Goal: Information Seeking & Learning: Learn about a topic

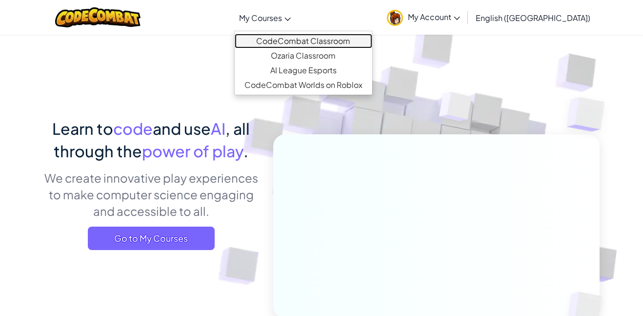
click at [307, 35] on link "CodeCombat Classroom" at bounding box center [304, 41] width 138 height 15
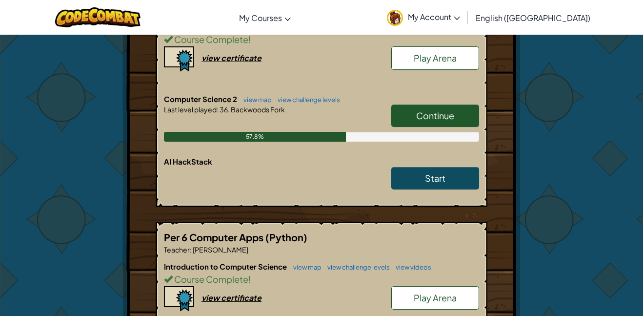
scroll to position [240, 0]
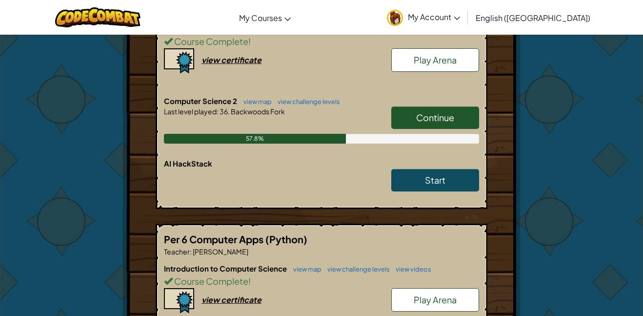
click at [430, 114] on span "Continue" at bounding box center [435, 117] width 38 height 11
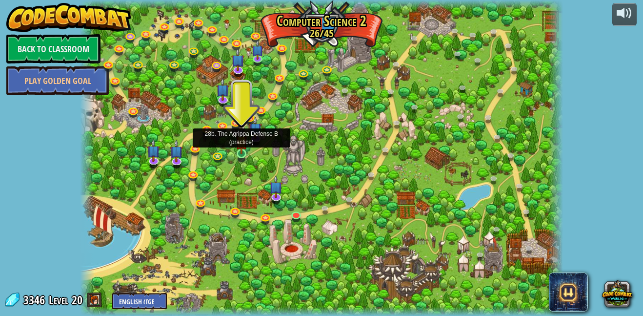
click at [238, 154] on img at bounding box center [241, 141] width 11 height 26
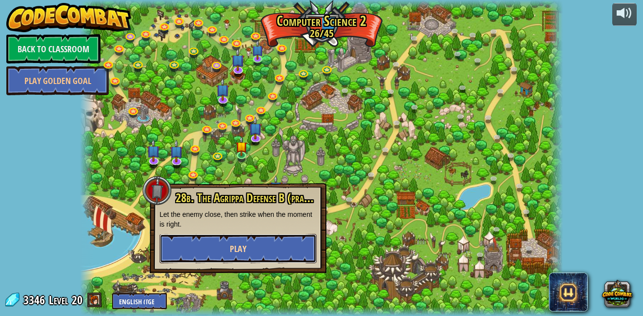
click at [266, 240] on button "Play" at bounding box center [237, 248] width 157 height 29
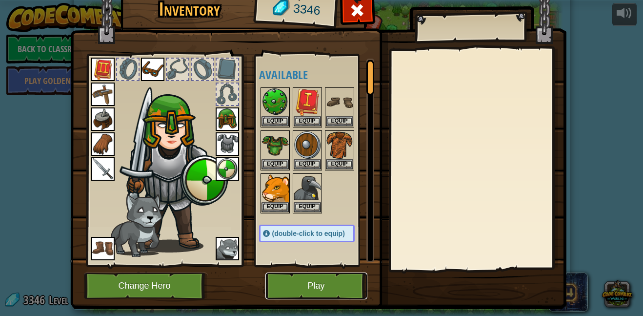
click at [302, 279] on button "Play" at bounding box center [316, 285] width 102 height 27
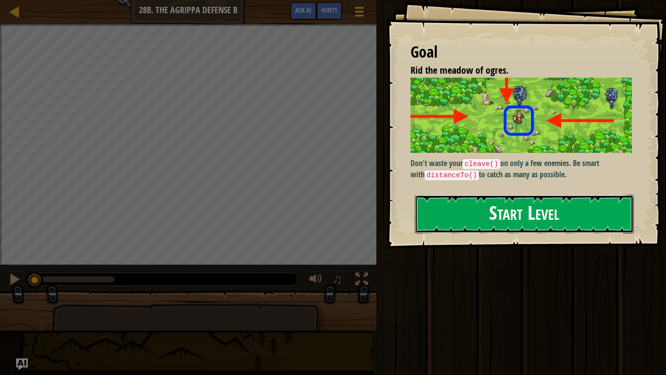
click at [526, 204] on button "Start Level" at bounding box center [524, 214] width 219 height 39
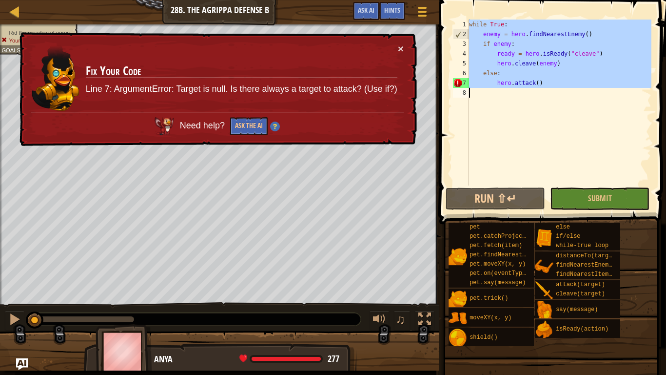
drag, startPoint x: 469, startPoint y: 24, endPoint x: 646, endPoint y: 119, distance: 201.4
click at [642, 119] on div "1 2 3 4 5 6 7 8 while True : enemy = hero . findNearestEnemy ( ) if enemy : rea…" at bounding box center [551, 103] width 200 height 166
type textarea "]"
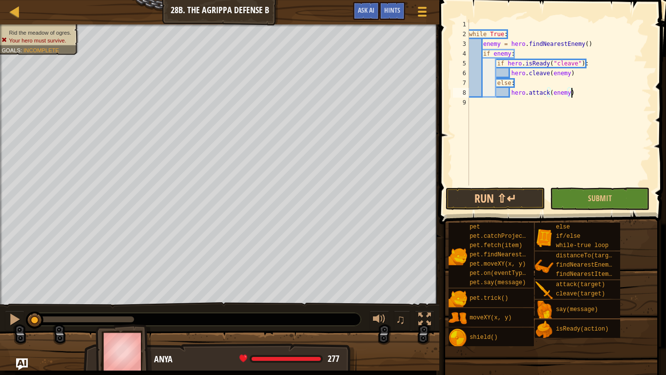
click at [466, 31] on div "2" at bounding box center [461, 34] width 16 height 10
type textarea "while True:"
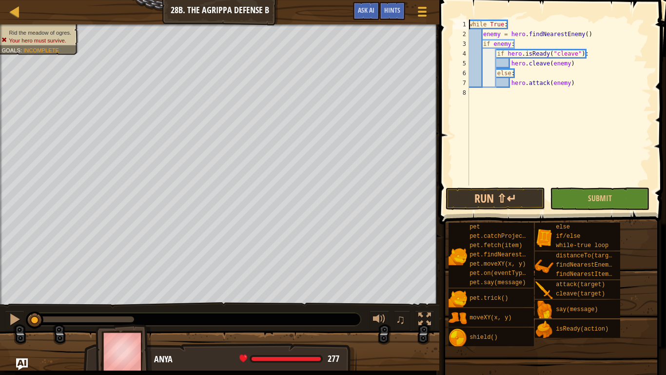
click at [524, 111] on div "while True : enemy = hero . findNearestEnemy ( ) if enemy : if hero . isReady (…" at bounding box center [559, 112] width 184 height 185
click at [511, 199] on button "Run ⇧↵" at bounding box center [495, 198] width 99 height 22
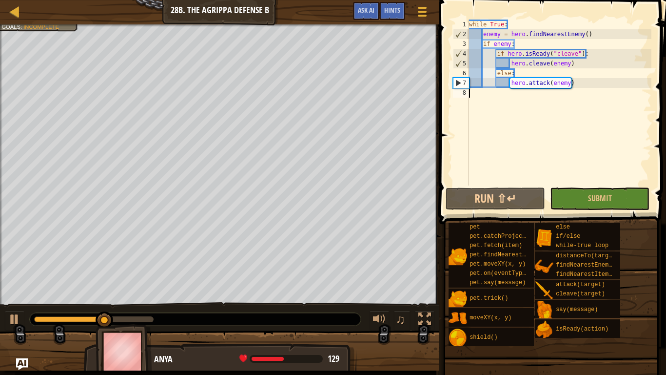
click at [507, 48] on div "while True : enemy = hero . findNearestEnemy ( ) if enemy : if hero . isReady (…" at bounding box center [559, 112] width 184 height 185
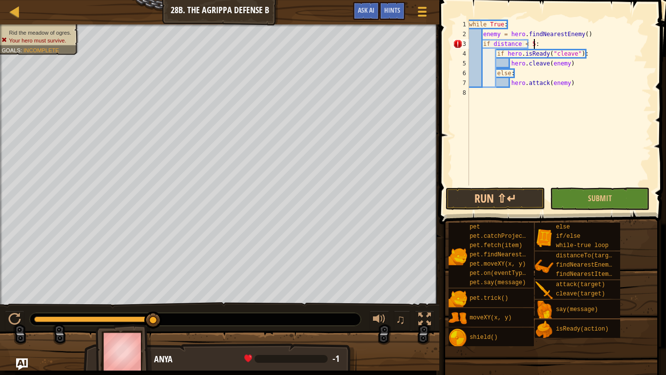
scroll to position [4, 9]
click at [491, 201] on button "Run ⇧↵" at bounding box center [495, 198] width 99 height 22
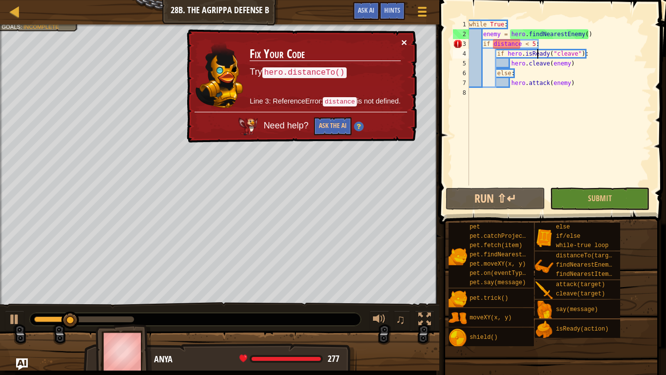
click at [404, 43] on button "×" at bounding box center [404, 42] width 6 height 10
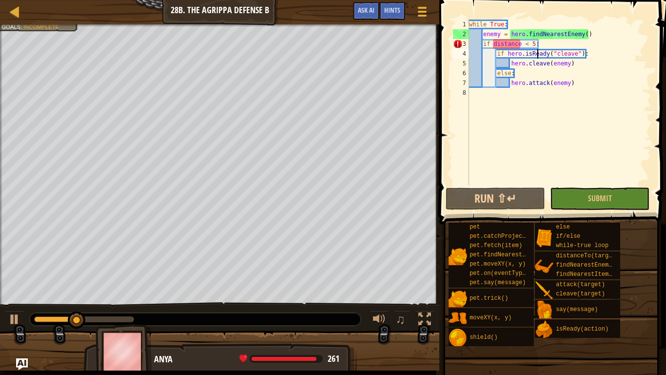
click at [570, 40] on div "while True : enemy = hero . findNearestEnemy ( ) if distance < 5 : if hero . is…" at bounding box center [559, 112] width 184 height 185
click at [598, 38] on div "while True : enemy = hero . findNearestEnemy ( ) if distance < 5 : if hero . is…" at bounding box center [559, 112] width 184 height 185
type textarea "enemy = hero.findNearestEnemy()"
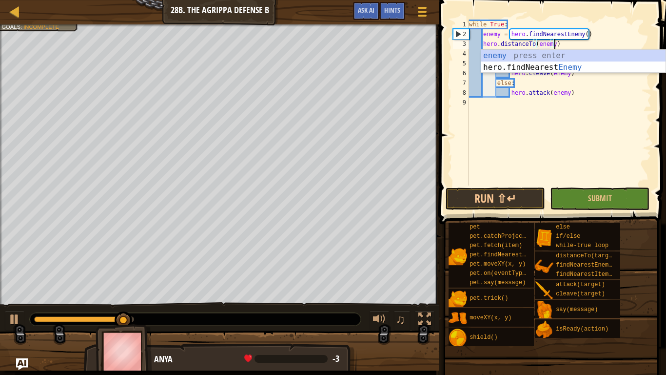
scroll to position [4, 12]
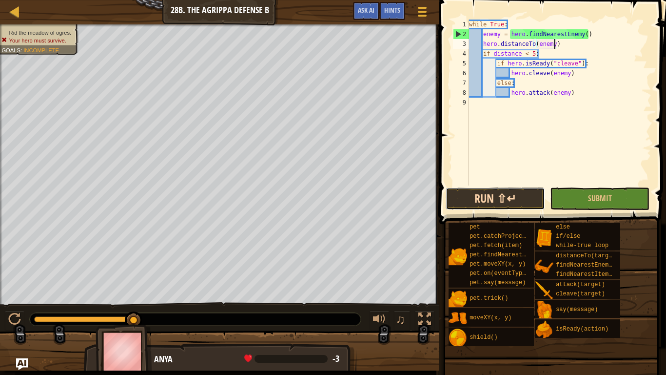
click at [499, 198] on button "Run ⇧↵" at bounding box center [495, 198] width 99 height 22
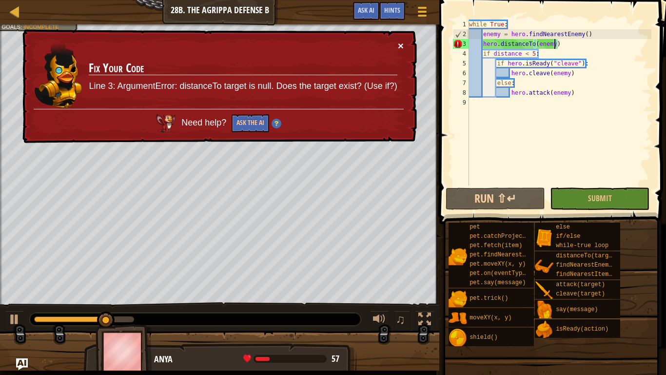
click at [401, 41] on button "×" at bounding box center [401, 45] width 6 height 10
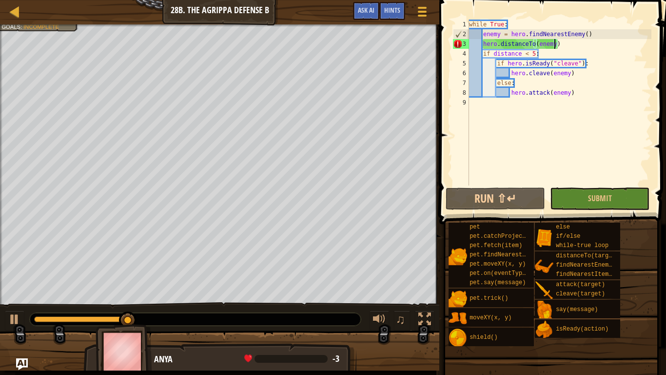
click at [590, 35] on div "while True : enemy = hero . findNearestEnemy ( ) hero . distanceTo ( enemy ) if…" at bounding box center [559, 112] width 184 height 185
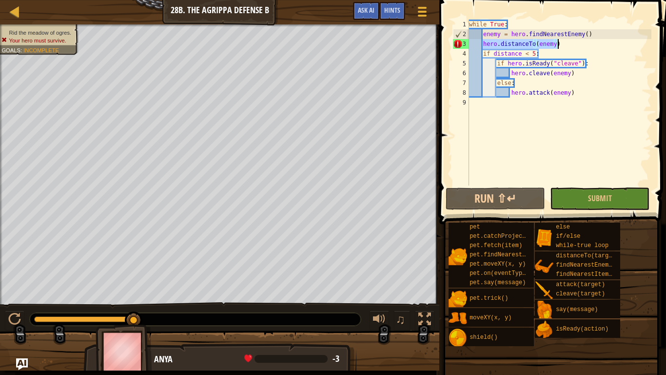
drag, startPoint x: 481, startPoint y: 44, endPoint x: 577, endPoint y: 42, distance: 96.1
click at [577, 42] on div "while True : enemy = hero . findNearestEnemy ( ) hero . distanceTo ( enemy ) if…" at bounding box center [559, 112] width 184 height 185
type textarea "hero.distanceTo(enemy)"
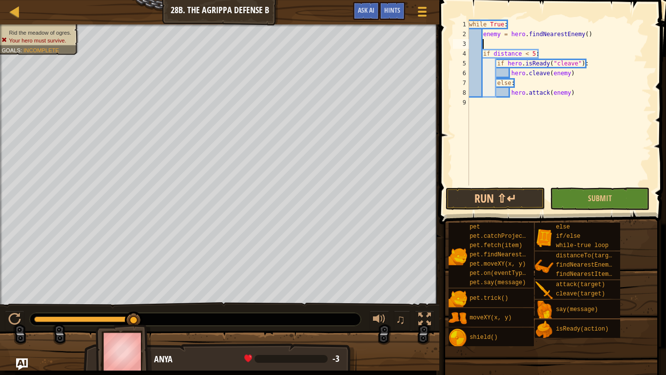
scroll to position [4, 0]
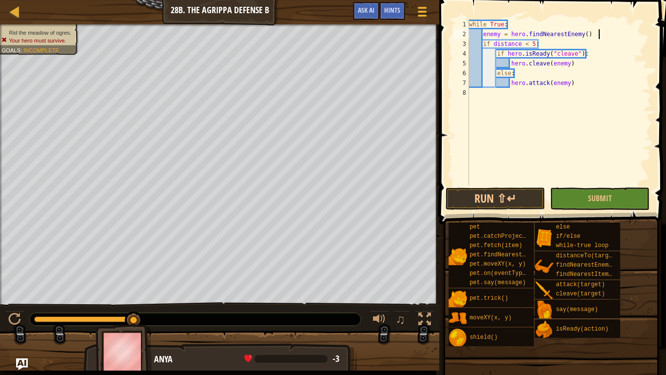
type textarea "if distance < 5:"
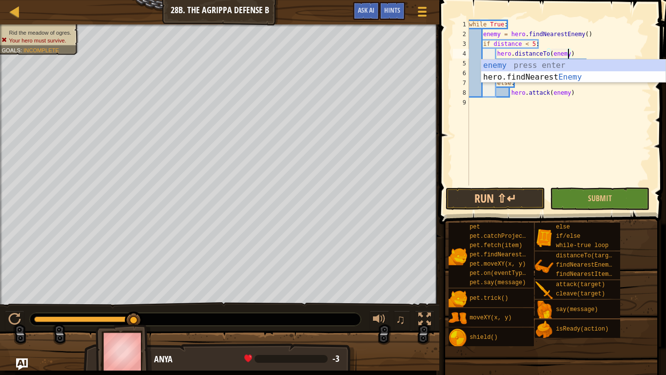
scroll to position [4, 14]
click at [498, 205] on button "Run ⇧↵" at bounding box center [495, 198] width 99 height 22
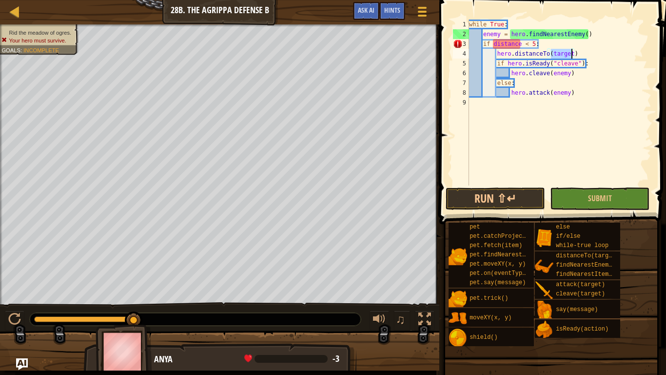
type textarea "hero"
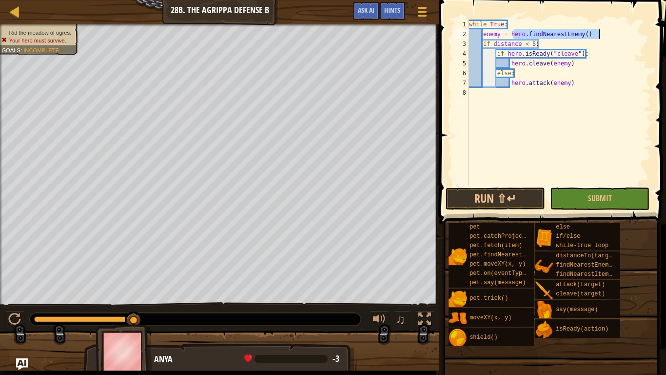
drag, startPoint x: 512, startPoint y: 34, endPoint x: 636, endPoint y: 32, distance: 123.9
click at [636, 32] on div "while True : enemy = hero . findNearestEnemy ( ) if distance < 5 : if hero . is…" at bounding box center [559, 112] width 184 height 185
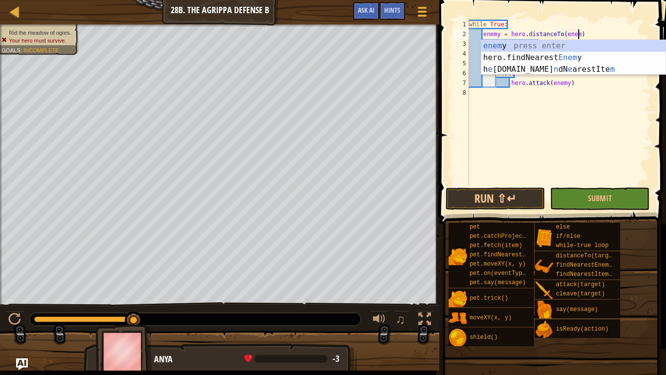
scroll to position [4, 16]
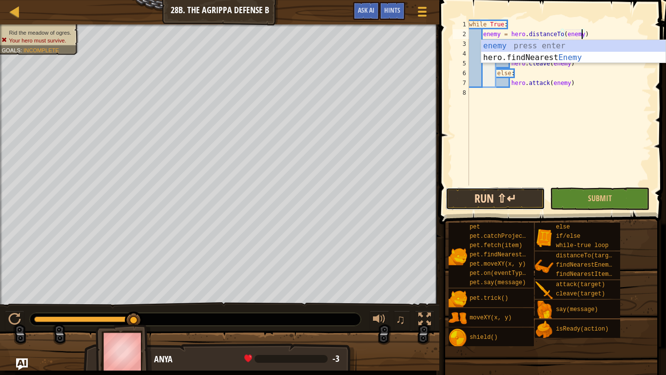
click at [515, 196] on button "Run ⇧↵" at bounding box center [495, 198] width 99 height 22
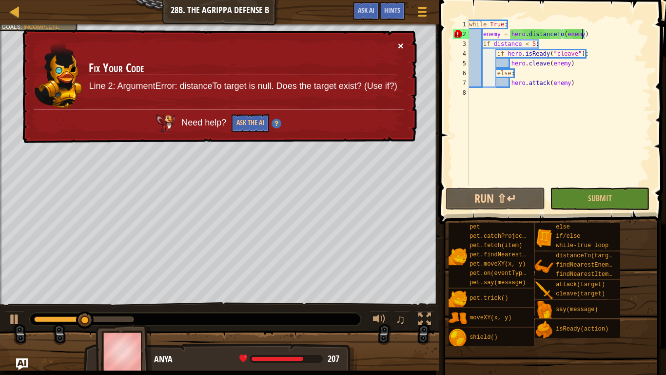
click at [402, 47] on button "×" at bounding box center [401, 45] width 6 height 10
click at [510, 26] on div "while True : enemy = hero . distanceTo ( enemy ) if distance < 5 : if hero . is…" at bounding box center [559, 112] width 184 height 185
type textarea "while True:"
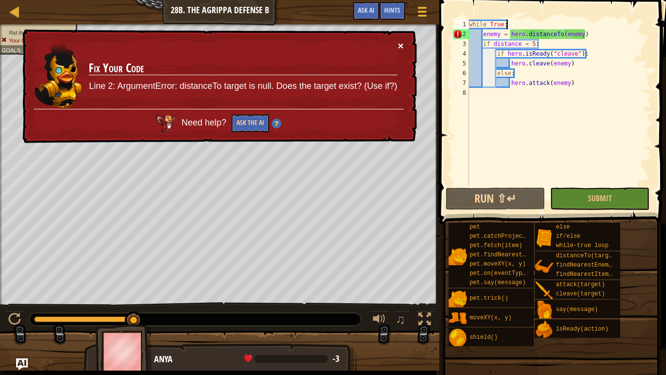
click at [401, 45] on button "×" at bounding box center [401, 46] width 6 height 10
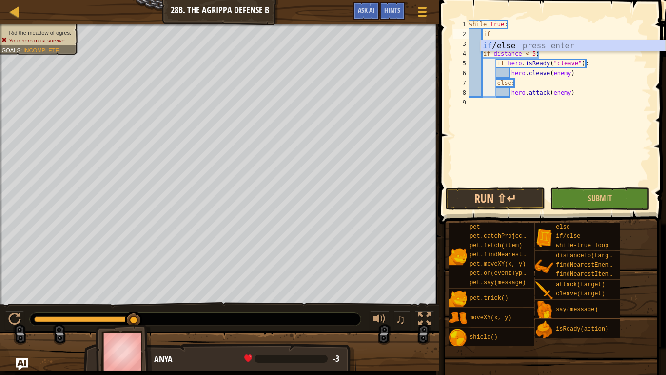
scroll to position [4, 2]
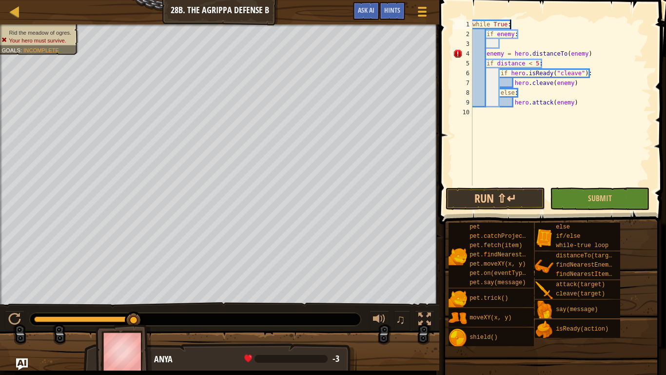
type textarea "if enemy:"
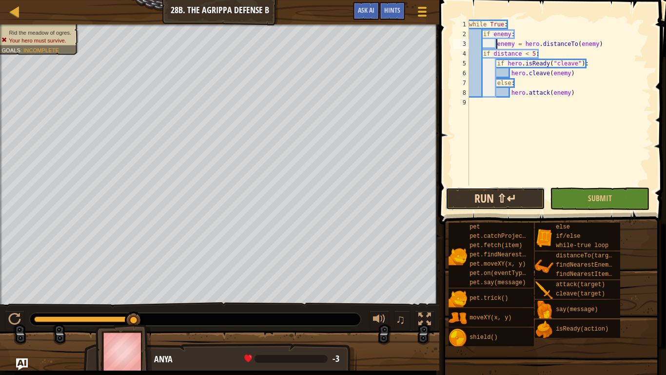
click at [491, 195] on button "Run ⇧↵" at bounding box center [495, 198] width 99 height 22
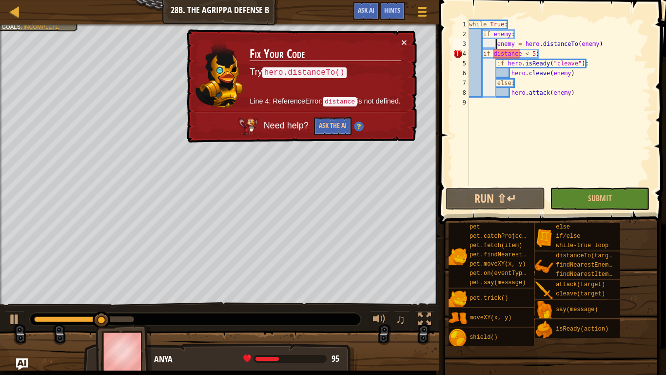
click at [519, 52] on div "while True : if enemy : enemy = hero . distanceTo ( enemy ) if distance < 5 : i…" at bounding box center [559, 112] width 184 height 185
type textarea "if distance < 5:"
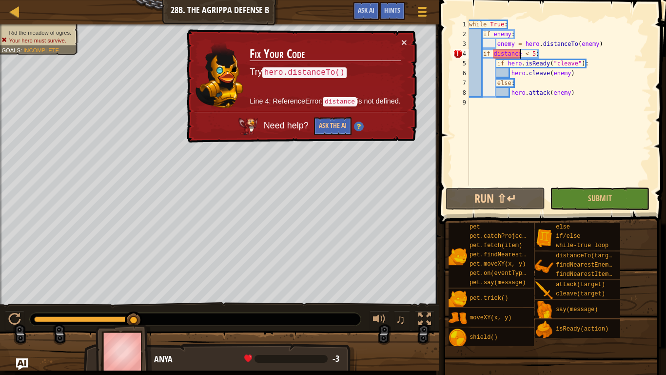
click at [556, 50] on div "while True : if enemy : enemy = hero . distanceTo ( enemy ) if distance < 5 : i…" at bounding box center [559, 112] width 184 height 185
click at [526, 51] on div "while True : if enemy : enemy = hero . distanceTo ( enemy ) if distance < 5 : i…" at bounding box center [559, 112] width 184 height 185
click at [401, 42] on button "×" at bounding box center [404, 43] width 6 height 10
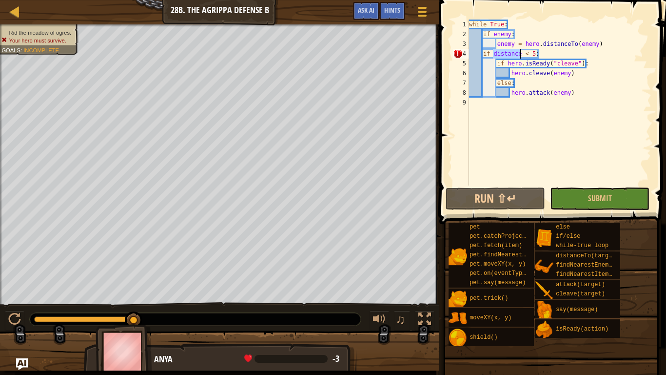
drag, startPoint x: 493, startPoint y: 54, endPoint x: 519, endPoint y: 52, distance: 26.9
click at [519, 52] on div "while True : if enemy : enemy = hero . distanceTo ( enemy ) if distance < 5 : i…" at bounding box center [559, 112] width 184 height 185
click at [539, 108] on div "while True : if enemy : enemy = hero . distanceTo ( enemy ) if distance < 5 : i…" at bounding box center [559, 112] width 184 height 185
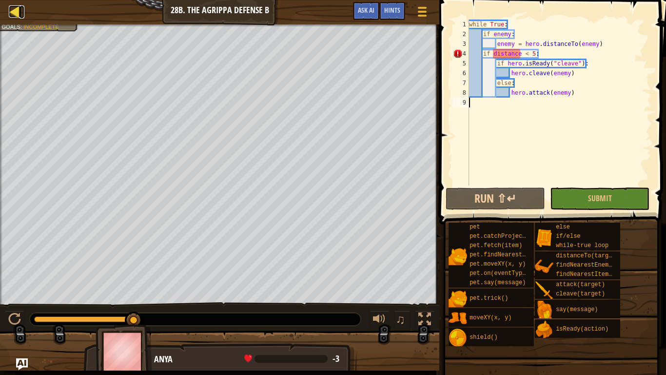
click at [15, 12] on div at bounding box center [15, 11] width 12 height 12
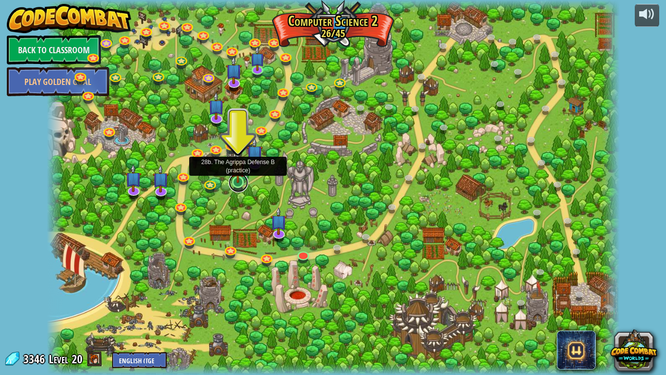
click at [237, 186] on link at bounding box center [239, 183] width 20 height 20
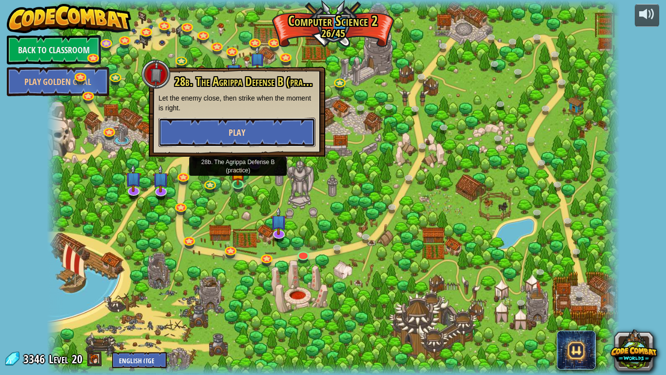
click at [237, 138] on span "Play" at bounding box center [237, 132] width 17 height 12
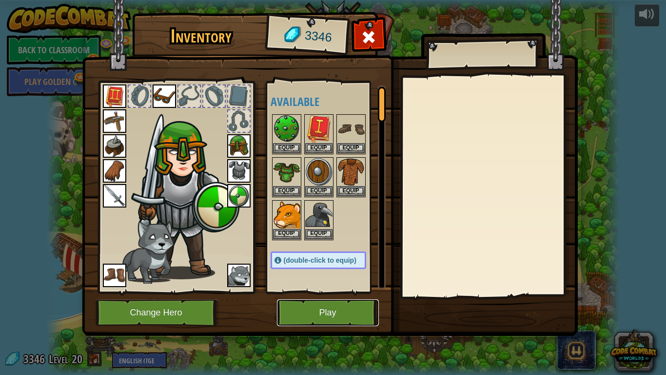
click at [352, 307] on button "Play" at bounding box center [328, 312] width 102 height 27
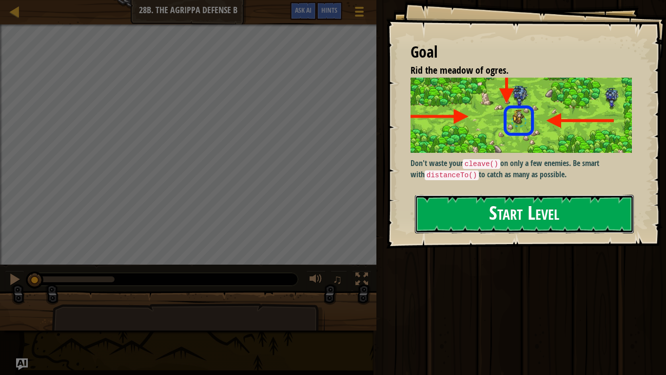
click at [560, 213] on button "Start Level" at bounding box center [524, 214] width 219 height 39
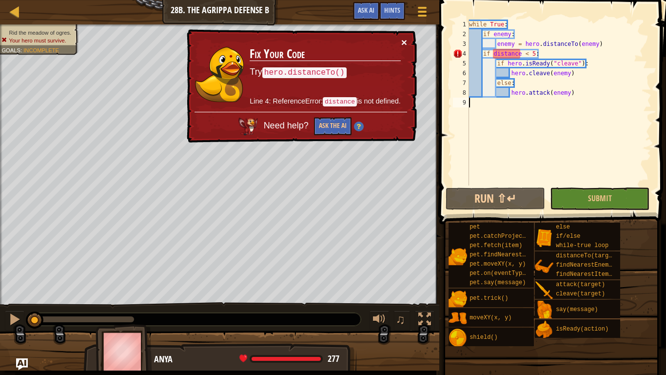
click at [403, 41] on button "×" at bounding box center [404, 42] width 6 height 10
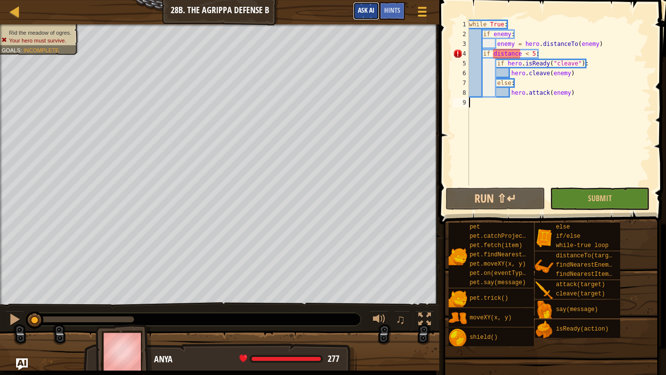
click at [359, 12] on span "Ask AI" at bounding box center [366, 9] width 17 height 9
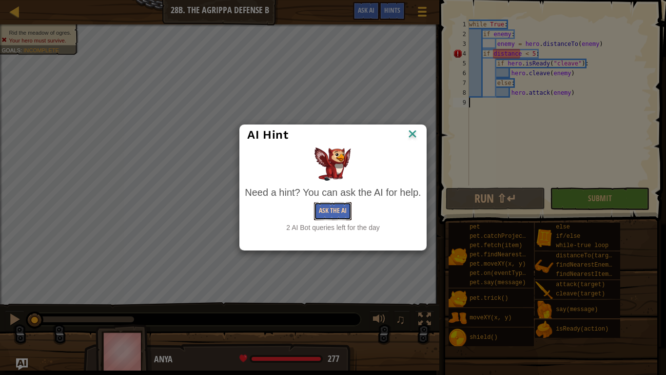
click at [338, 208] on button "Ask the AI" at bounding box center [333, 211] width 38 height 18
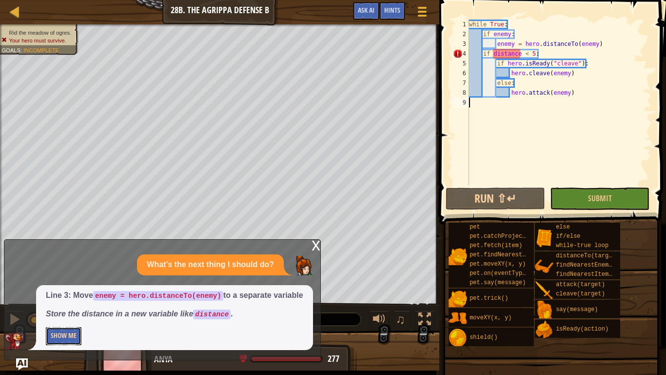
click at [67, 315] on button "Show Me" at bounding box center [64, 336] width 36 height 18
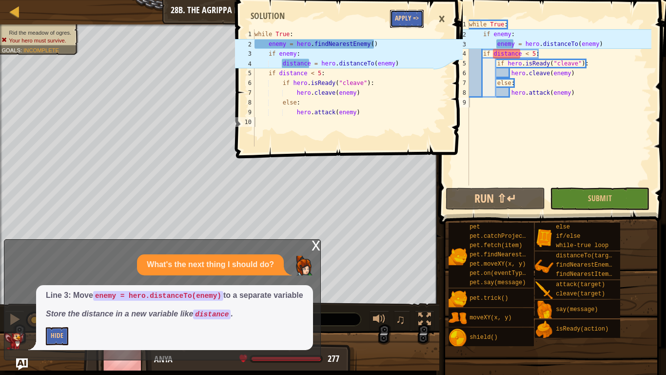
click at [396, 24] on button "Apply =>" at bounding box center [407, 19] width 34 height 18
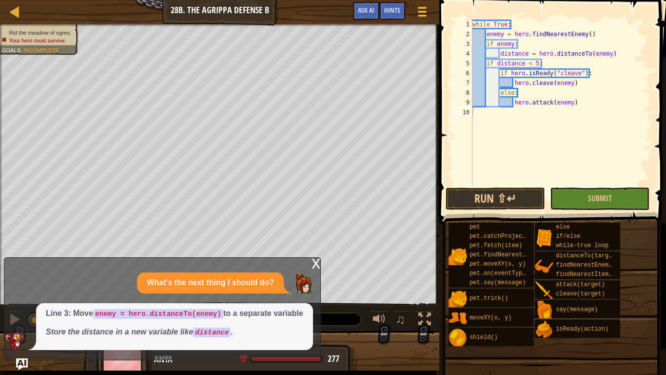
click at [314, 258] on div "x" at bounding box center [316, 263] width 9 height 10
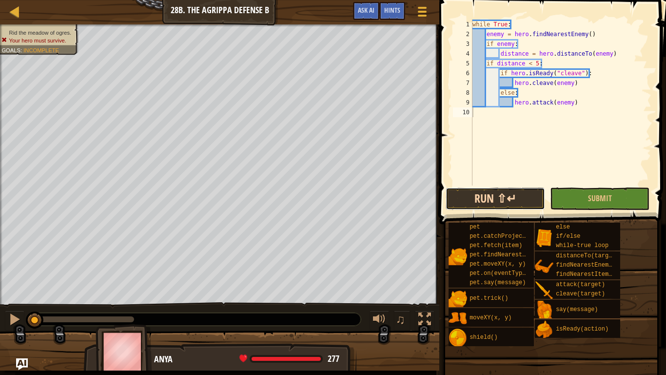
click at [500, 191] on button "Run ⇧↵" at bounding box center [495, 198] width 99 height 22
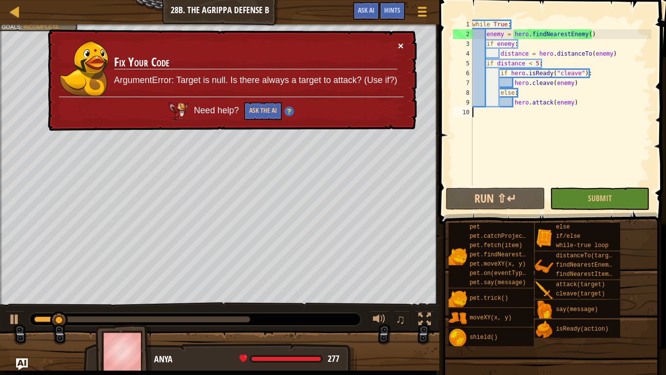
click at [398, 45] on button "×" at bounding box center [401, 45] width 6 height 10
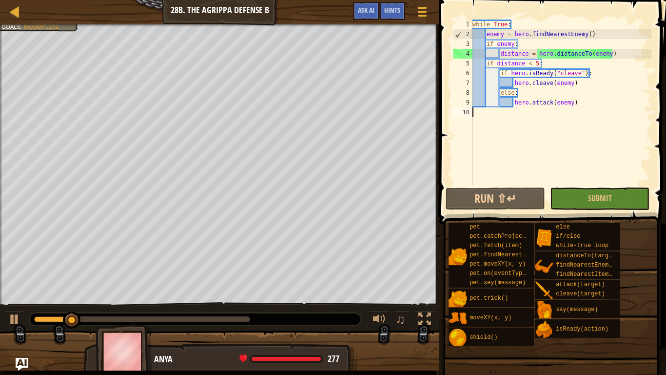
click at [26, 315] on img "Ask AI" at bounding box center [22, 363] width 13 height 13
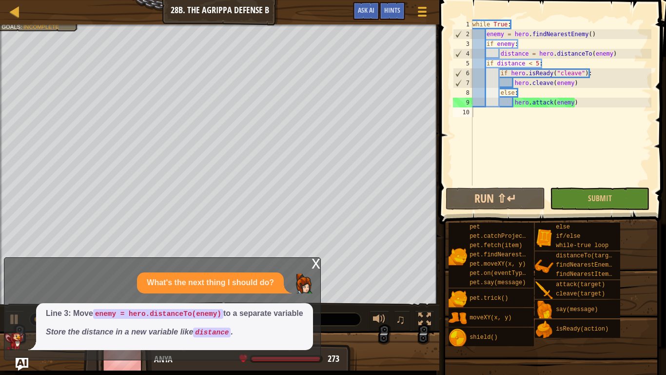
click at [23, 315] on img "Ask AI" at bounding box center [22, 363] width 13 height 13
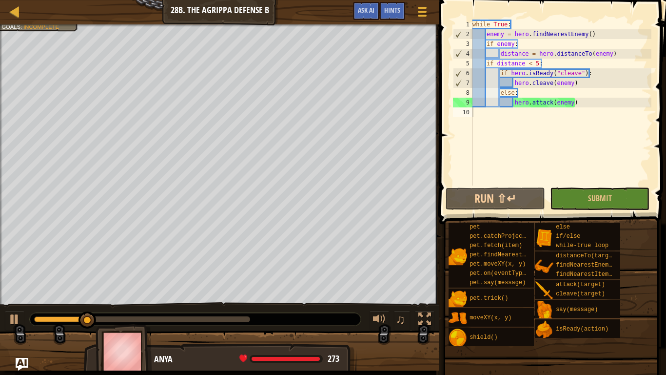
click at [23, 315] on img "Ask AI" at bounding box center [22, 363] width 13 height 13
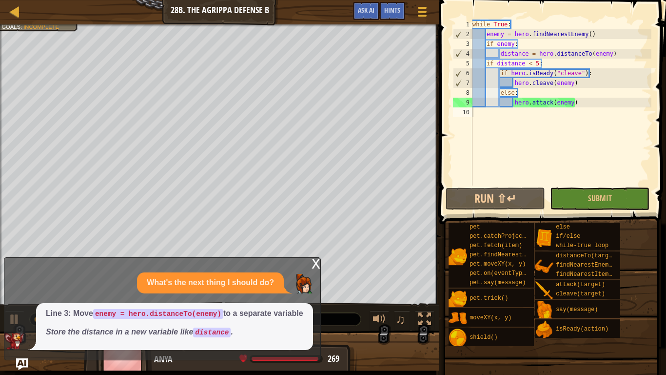
click at [314, 258] on div "x" at bounding box center [316, 263] width 9 height 10
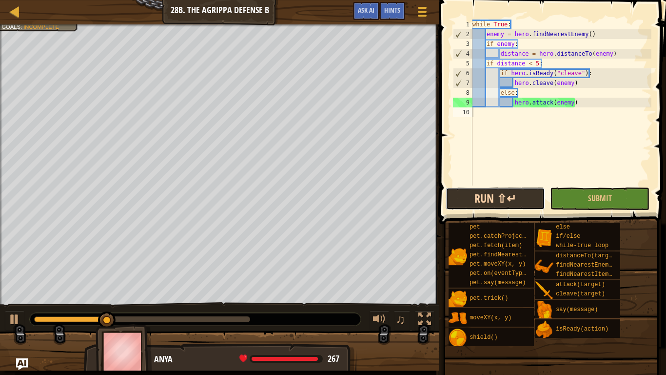
click at [480, 190] on button "Run ⇧↵" at bounding box center [495, 198] width 99 height 22
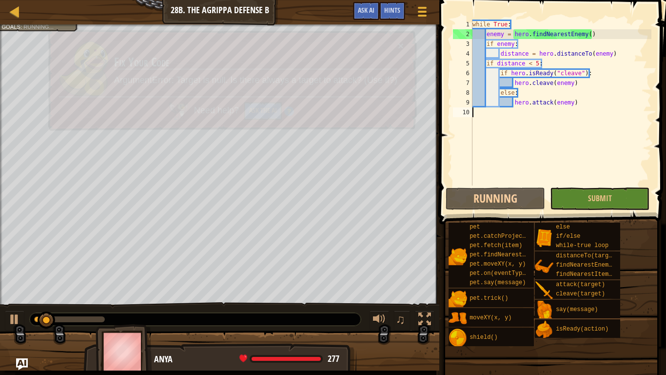
click at [363, 115] on div "Map Computer Science 2 28b. The Agrippa Defense B Game Menu Done Hints Ask AI 1…" at bounding box center [333, 187] width 666 height 375
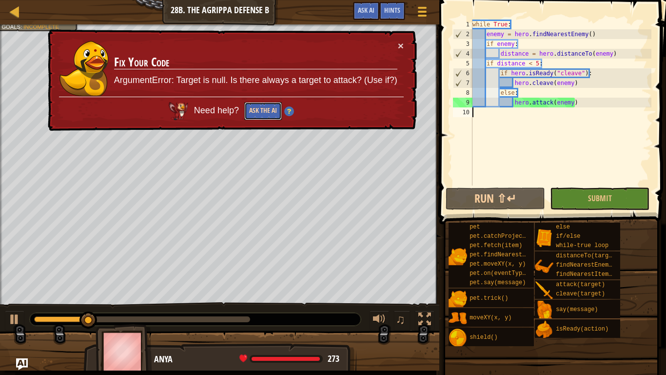
click at [267, 118] on button "Ask the AI" at bounding box center [263, 111] width 38 height 18
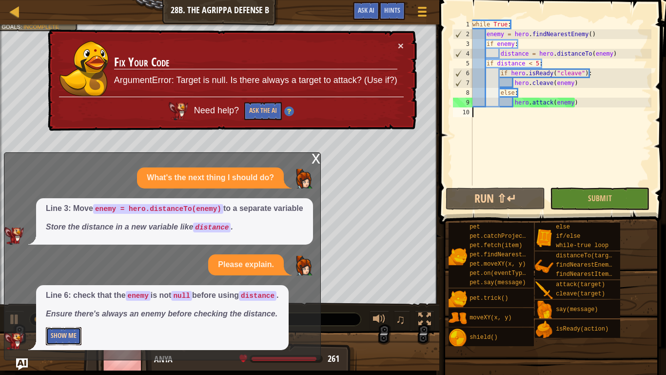
click at [72, 315] on button "Show Me" at bounding box center [64, 336] width 36 height 18
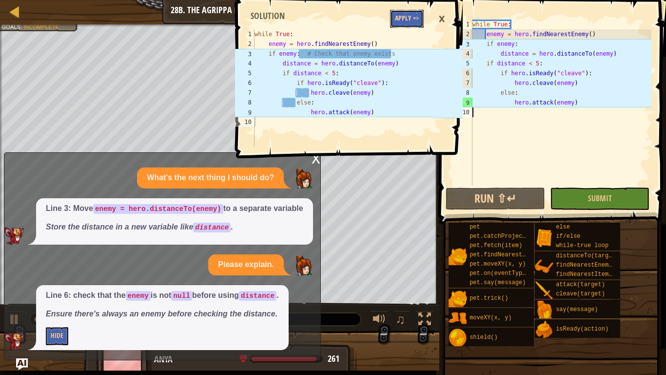
click at [404, 16] on button "Apply =>" at bounding box center [407, 19] width 34 height 18
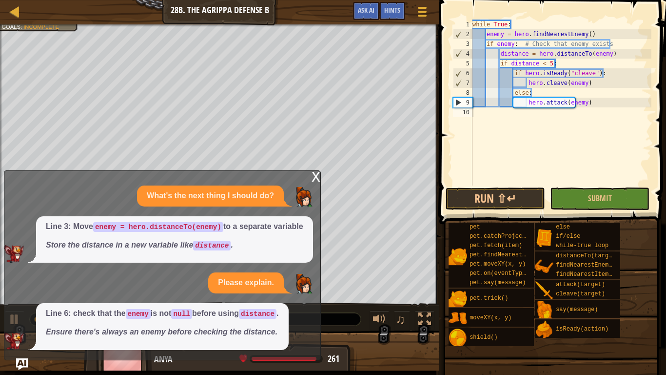
click at [318, 171] on div "x" at bounding box center [316, 176] width 9 height 10
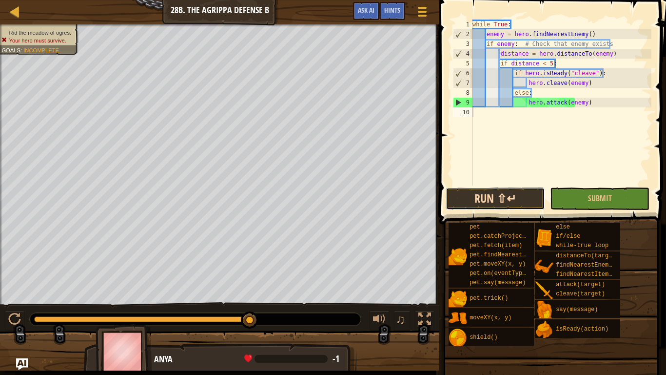
click at [504, 205] on button "Run ⇧↵" at bounding box center [495, 198] width 99 height 22
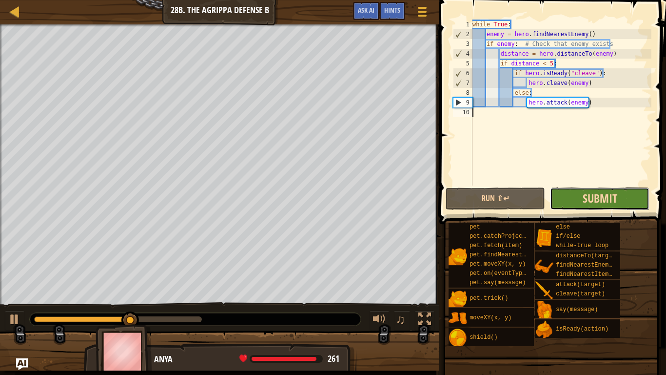
click at [589, 192] on span "Submit" at bounding box center [600, 198] width 35 height 16
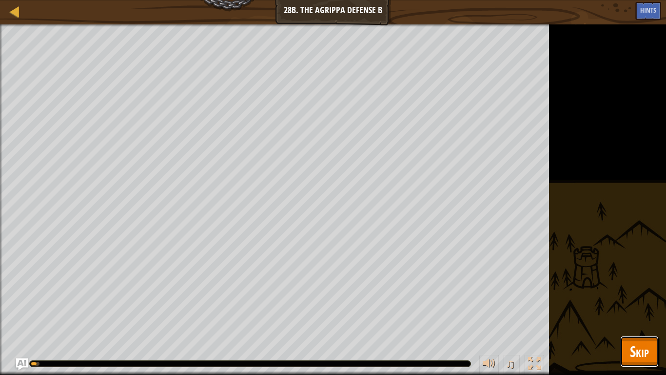
click at [642, 315] on span "Skip" at bounding box center [639, 351] width 19 height 20
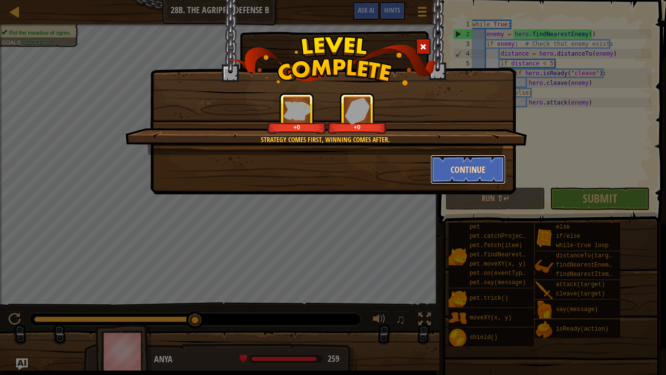
click at [451, 163] on button "Continue" at bounding box center [469, 169] width 76 height 29
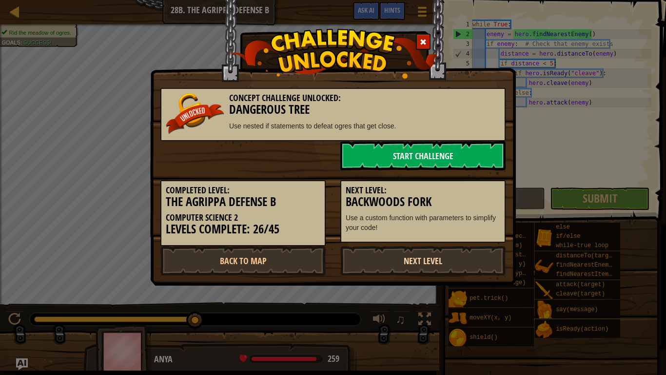
click at [405, 246] on link "Next Level" at bounding box center [422, 260] width 165 height 29
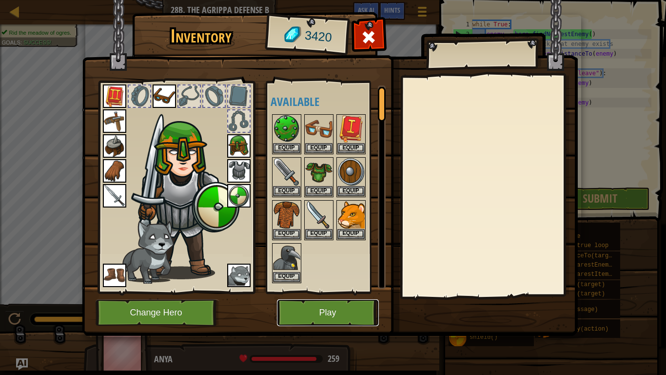
click at [345, 311] on button "Play" at bounding box center [328, 312] width 102 height 27
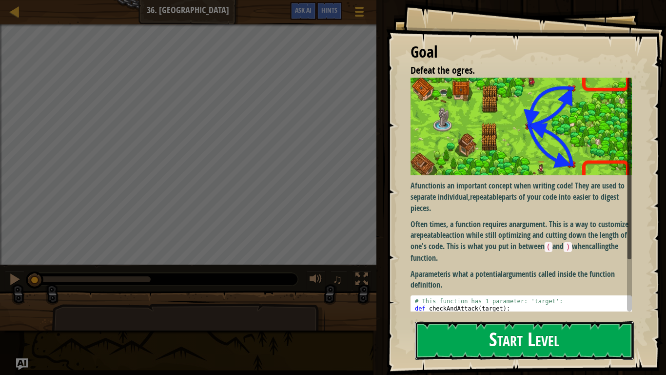
click at [437, 315] on button "Start Level" at bounding box center [524, 340] width 219 height 39
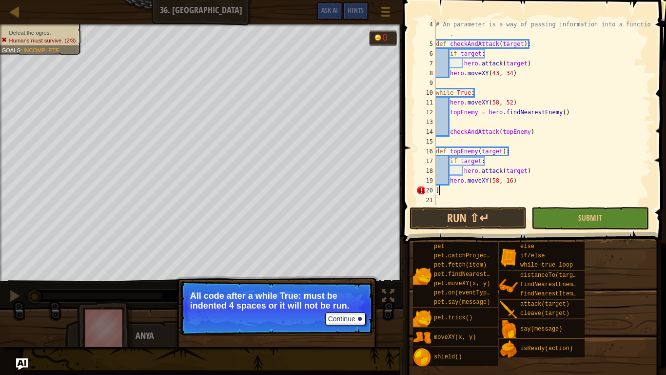
scroll to position [39, 0]
type textarea "]"
click at [20, 12] on div at bounding box center [15, 11] width 12 height 12
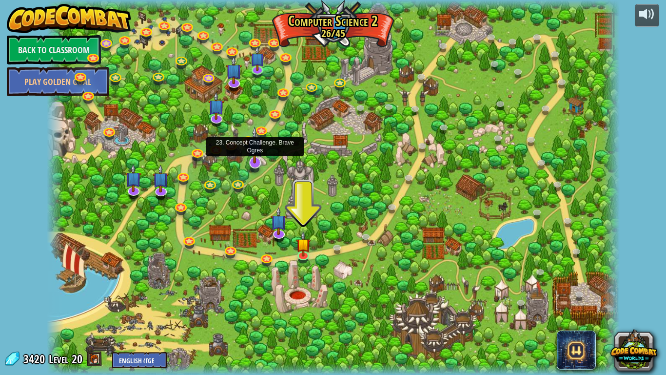
click at [250, 139] on img at bounding box center [255, 144] width 16 height 37
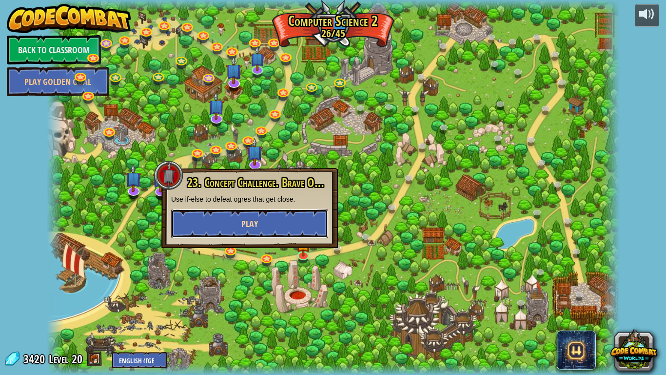
click at [197, 213] on button "Play" at bounding box center [249, 223] width 157 height 29
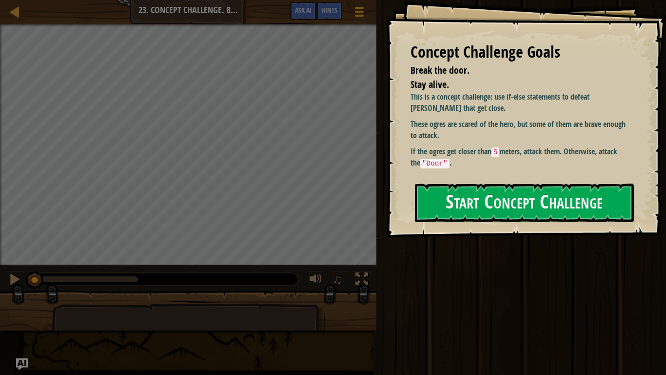
click at [431, 180] on div "Concept Challenge Goals Break the door. Stay alive. This is a concept challenge…" at bounding box center [526, 118] width 280 height 237
click at [451, 207] on button "Start Concept Challenge" at bounding box center [524, 202] width 219 height 39
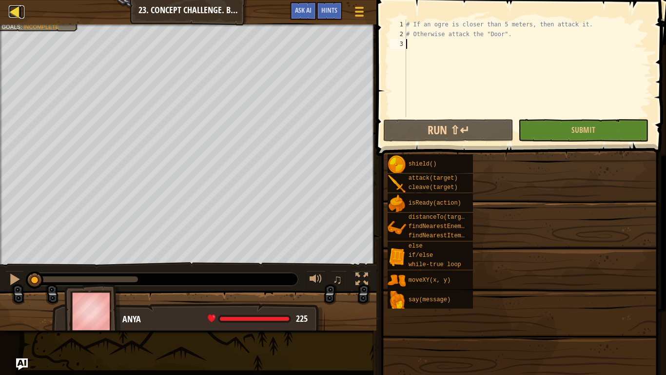
click at [14, 15] on div at bounding box center [15, 11] width 12 height 12
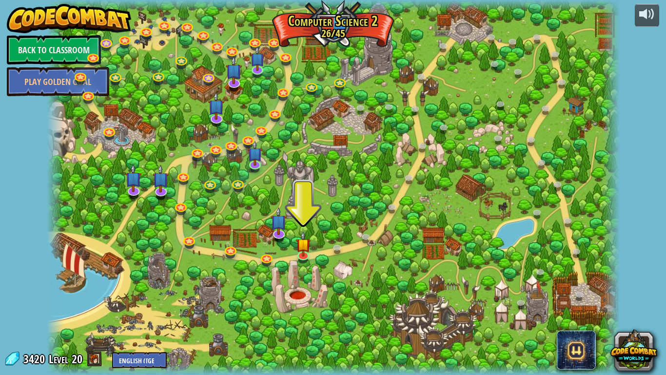
click at [320, 33] on div at bounding box center [333, 187] width 573 height 375
click at [333, 29] on div at bounding box center [333, 187] width 573 height 375
click at [307, 255] on link at bounding box center [304, 254] width 20 height 20
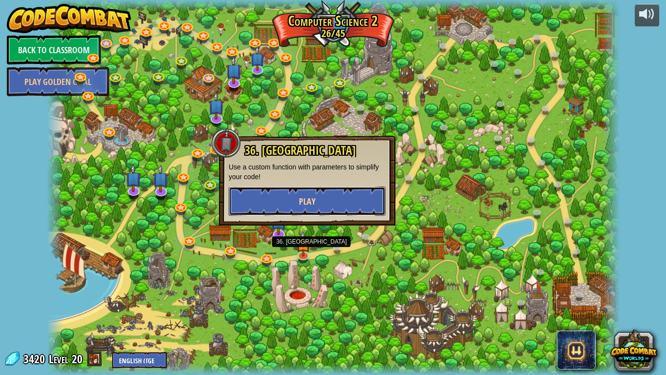
click at [329, 210] on button "Play" at bounding box center [307, 200] width 157 height 29
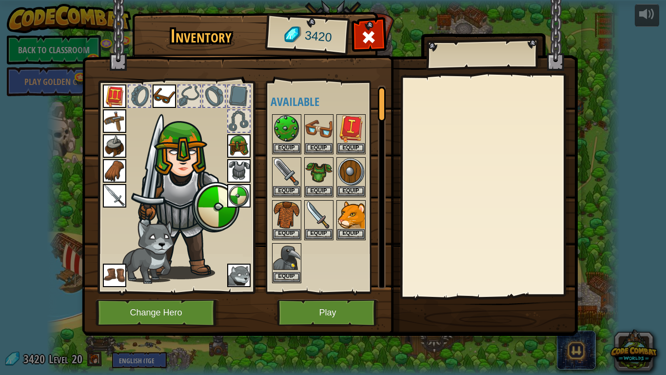
click at [345, 315] on img at bounding box center [330, 158] width 496 height 354
click at [341, 315] on button "Play" at bounding box center [328, 312] width 102 height 27
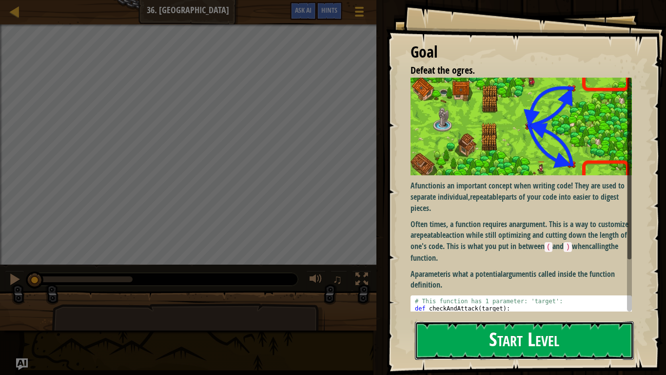
click at [518, 315] on button "Start Level" at bounding box center [524, 340] width 219 height 39
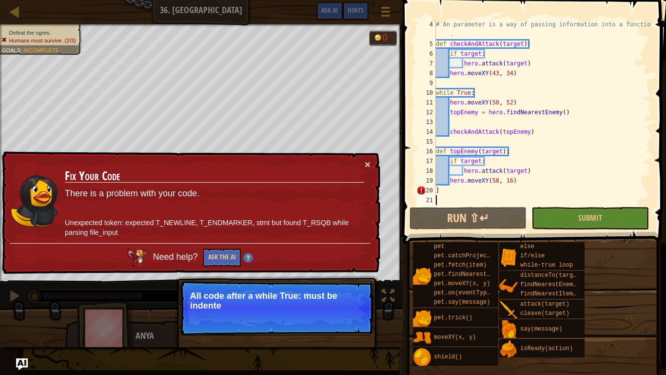
scroll to position [39, 0]
click at [368, 167] on button "×" at bounding box center [368, 164] width 6 height 10
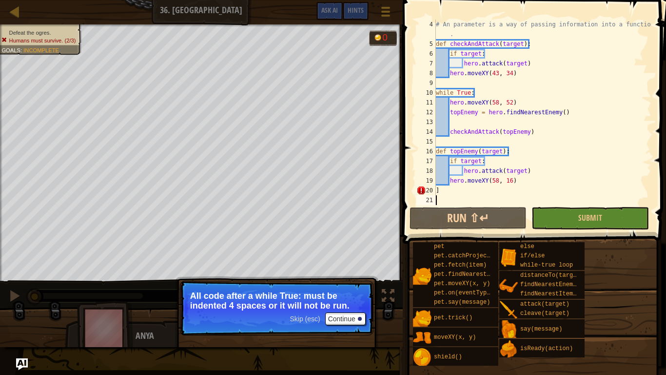
type textarea "]"
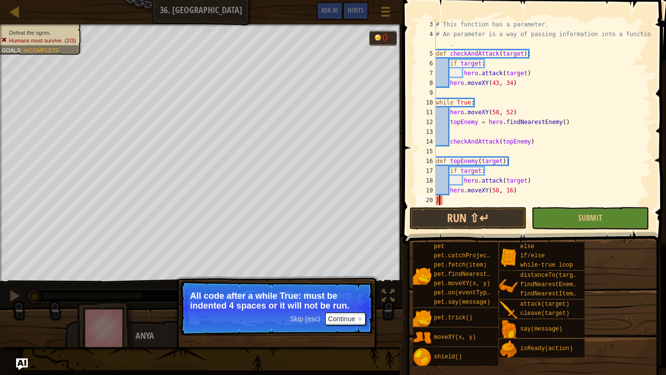
scroll to position [29, 0]
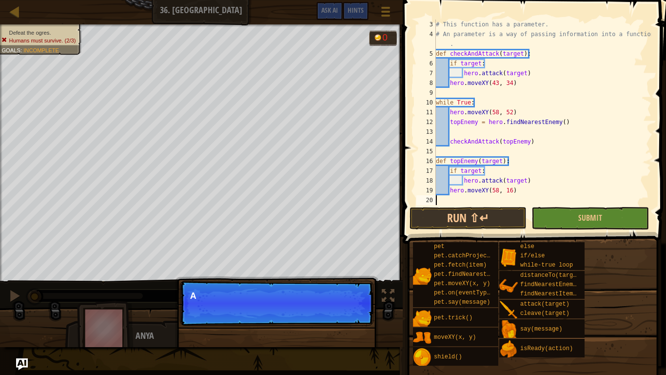
click at [459, 200] on div "# This function has a parameter. # An parameter is a way of passing information…" at bounding box center [543, 122] width 218 height 205
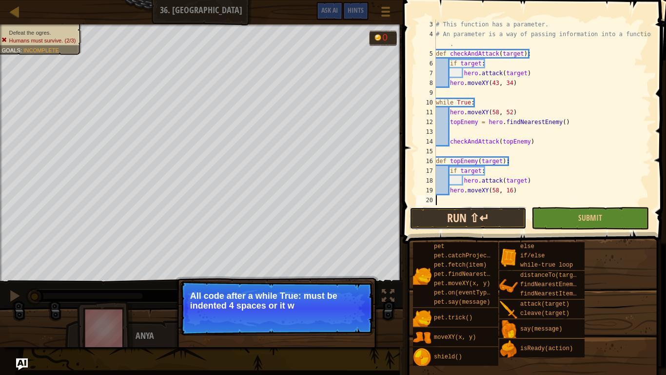
click at [453, 221] on button "Run ⇧↵" at bounding box center [468, 218] width 117 height 22
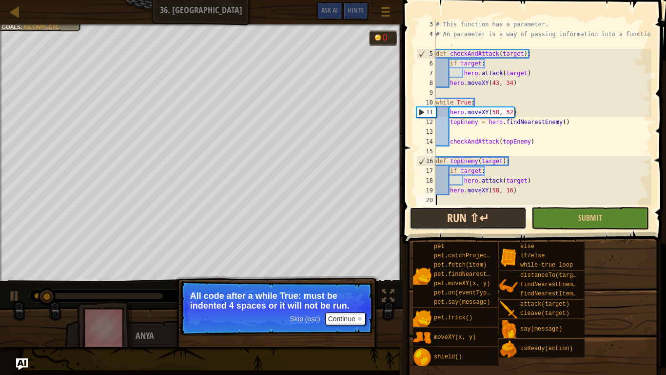
click at [453, 221] on button "Run ⇧↵" at bounding box center [468, 218] width 117 height 22
click at [356, 314] on button "Continue" at bounding box center [345, 318] width 40 height 13
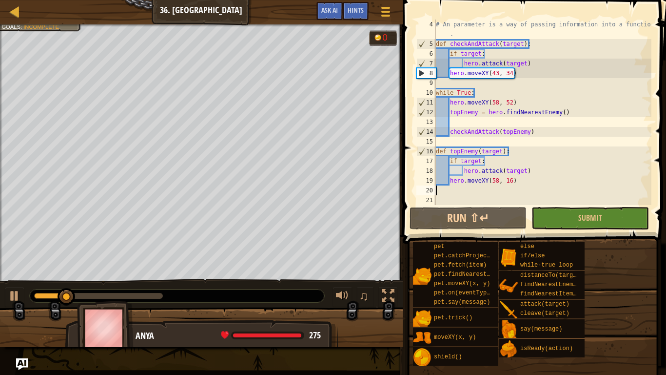
scroll to position [39, 0]
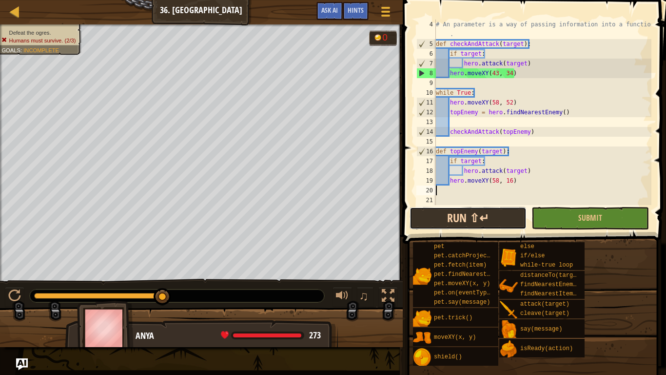
click at [477, 208] on button "Run ⇧↵" at bounding box center [468, 218] width 117 height 22
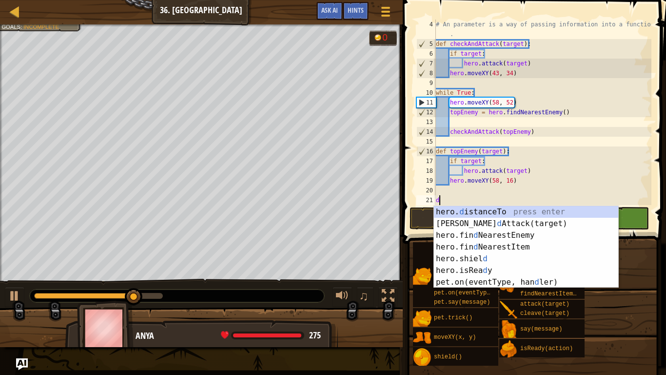
type textarea "def"
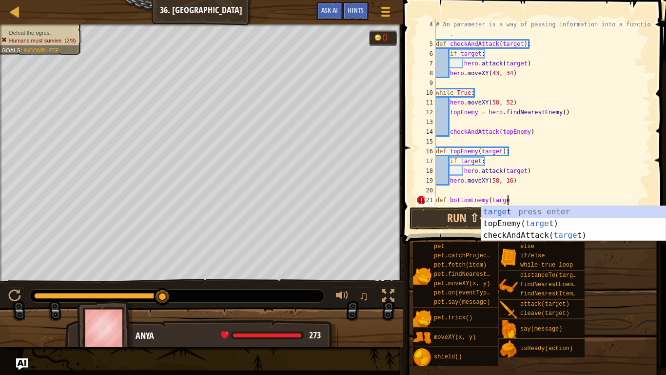
scroll to position [4, 10]
type textarea "def bottomEnemy(target"
click at [572, 194] on div "# An parameter is a way of passing information into a function . def checkAndAt…" at bounding box center [543, 127] width 218 height 215
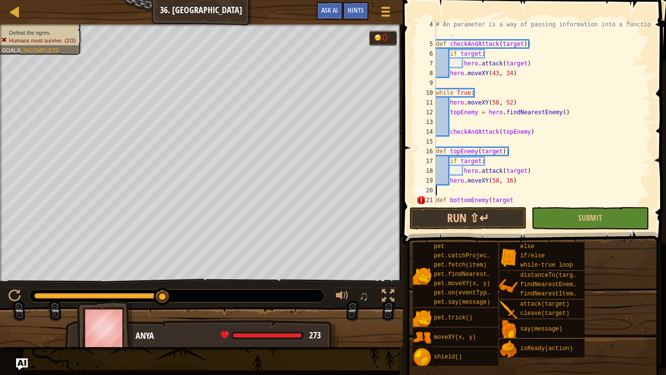
scroll to position [4, 0]
click at [559, 200] on div "# An parameter is a way of passing information into a function . def checkAndAt…" at bounding box center [543, 127] width 218 height 215
type textarea "def bottomEnemy(target)"
type textarea "def bottomEnemy(target):"
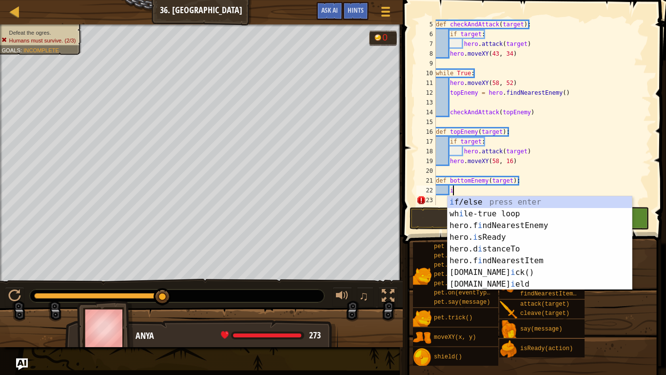
scroll to position [4, 2]
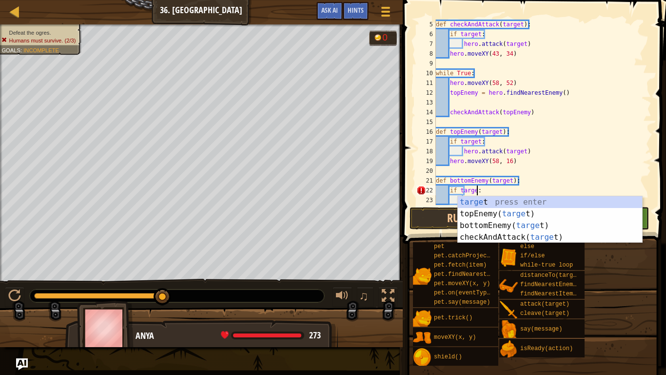
type textarea "if target:"
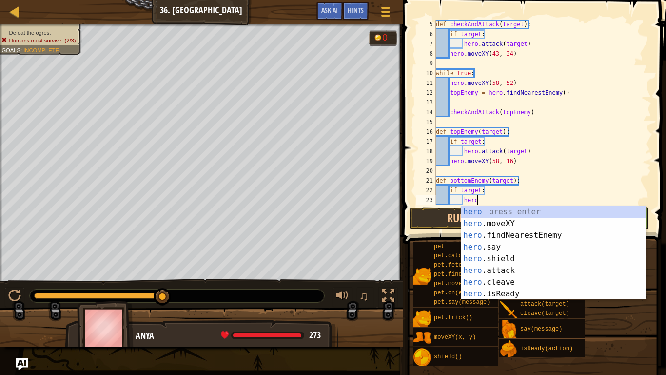
scroll to position [4, 5]
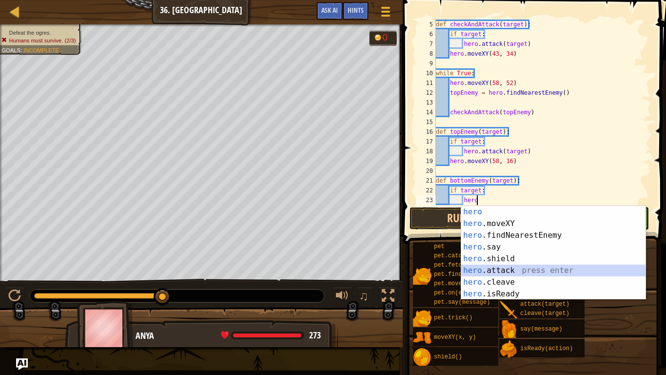
type textarea "hero.attack(enemy)"
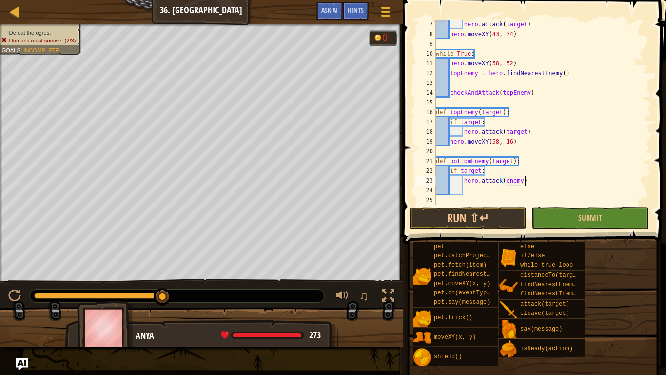
scroll to position [78, 0]
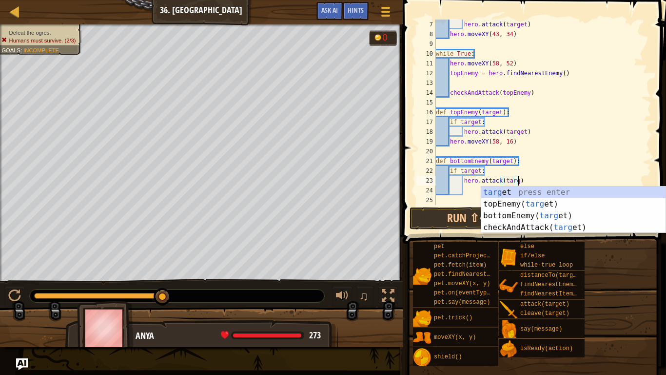
type textarea "hero.attack(target)"
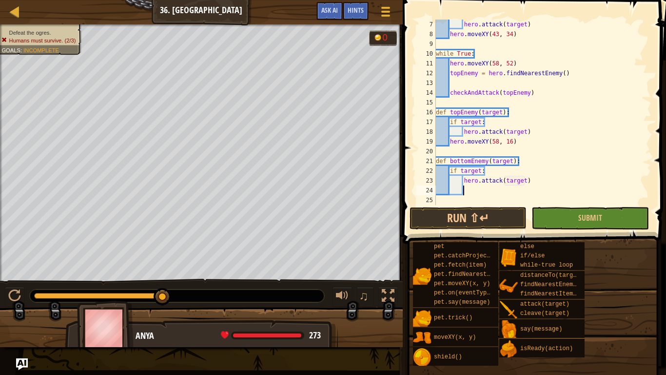
type textarea "j"
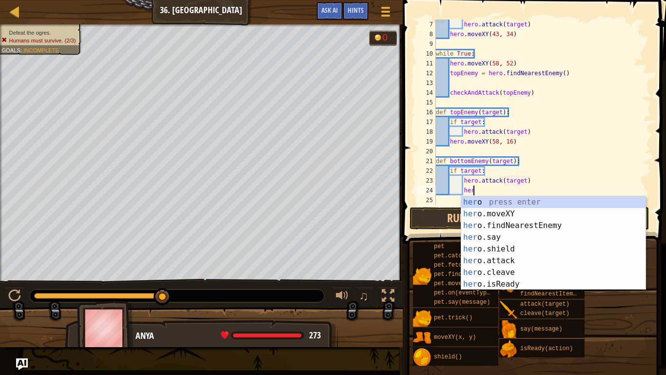
scroll to position [4, 5]
type textarea "h"
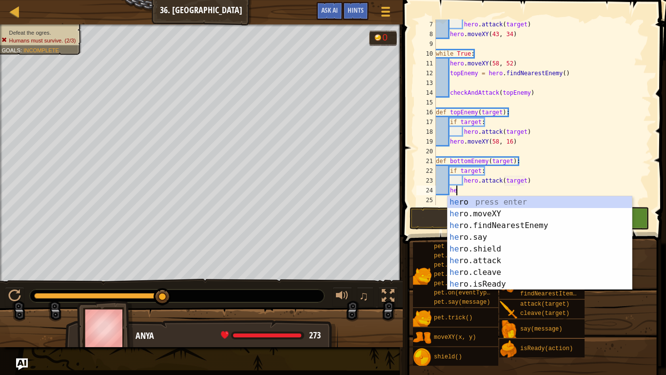
scroll to position [4, 3]
click at [562, 211] on div "hero press enter hero .moveXY press enter hero .findNearestEnemy press enter he…" at bounding box center [540, 254] width 184 height 117
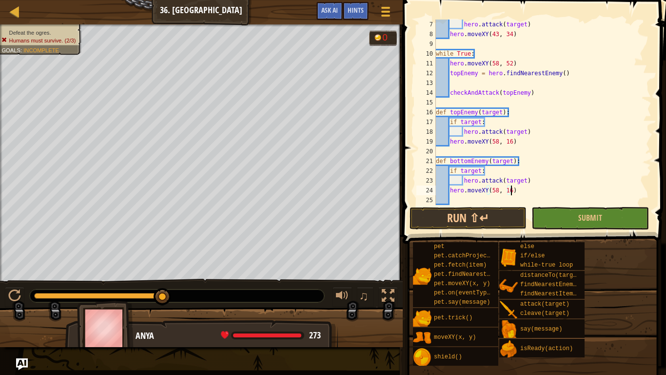
scroll to position [4, 11]
click at [467, 223] on button "Run ⇧↵" at bounding box center [468, 218] width 117 height 22
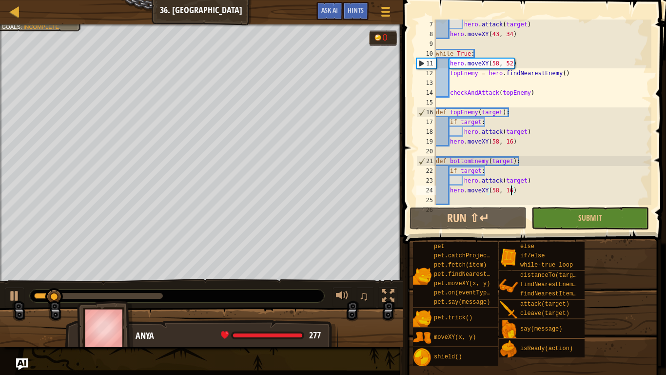
click at [494, 144] on div "hero . attack ( target ) hero . moveXY ( 43 , 34 ) while True : hero . moveXY (…" at bounding box center [543, 122] width 218 height 205
click at [490, 90] on div "hero . attack ( target ) hero . moveXY ( 43 , 34 ) while True : hero . moveXY (…" at bounding box center [543, 122] width 218 height 205
click at [449, 93] on div "hero . attack ( target ) hero . moveXY ( 43 , 34 ) while True : hero . moveXY (…" at bounding box center [543, 122] width 218 height 205
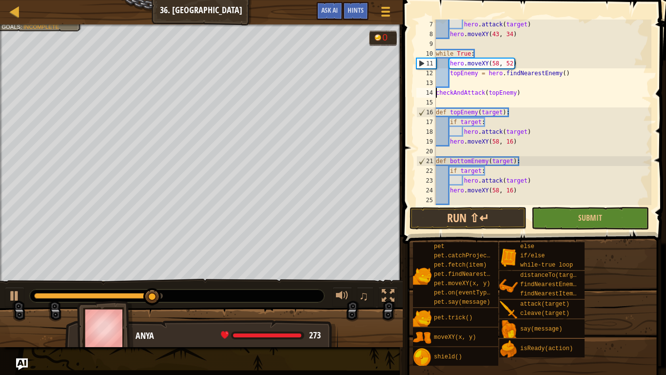
type textarea "checkAndAttack(topEnemy)"
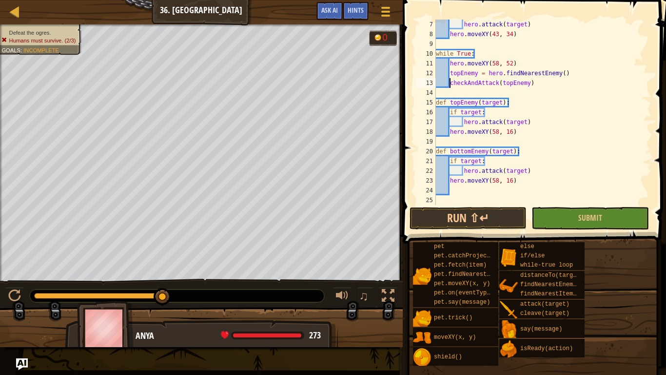
click at [542, 85] on div "hero . attack ( target ) hero . moveXY ( 43 , 34 ) while True : hero . moveXY (…" at bounding box center [543, 122] width 218 height 205
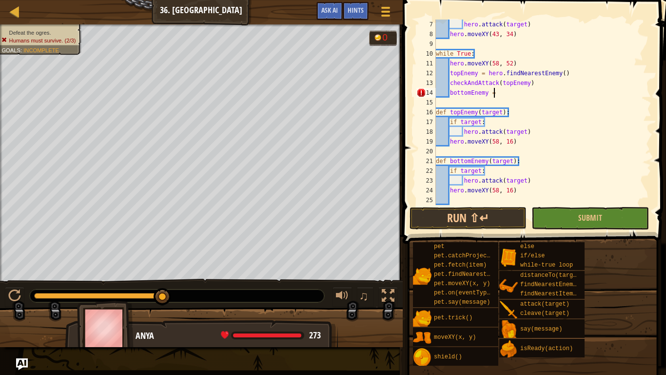
scroll to position [4, 8]
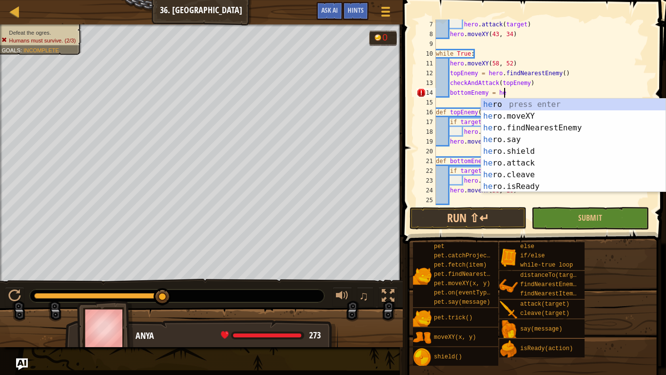
type textarea "bottomEnemy = hero"
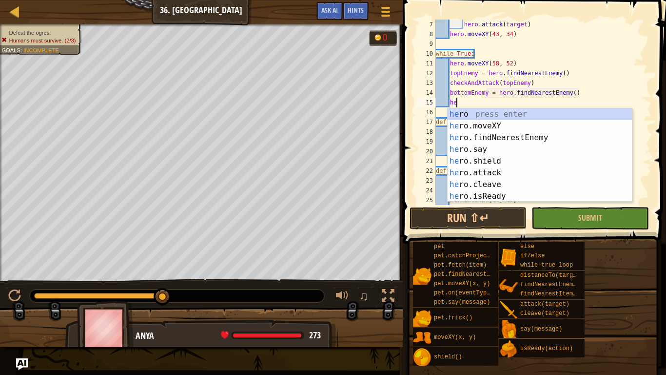
scroll to position [4, 3]
type textarea "h"
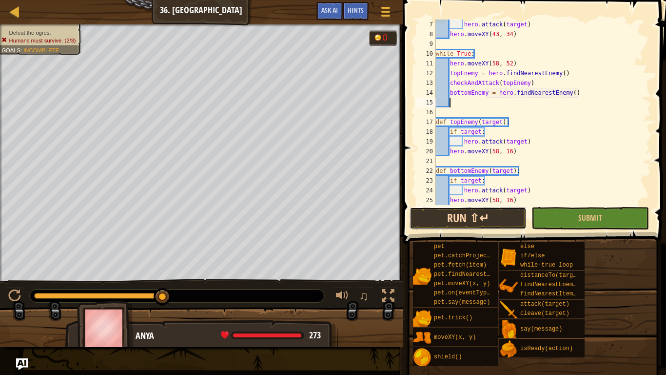
click at [505, 215] on button "Run ⇧↵" at bounding box center [468, 218] width 117 height 22
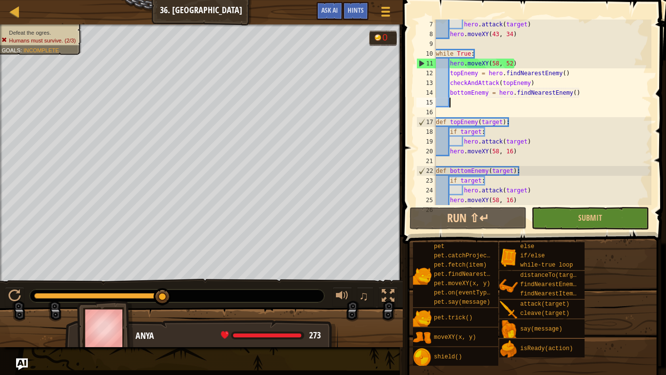
click at [454, 85] on div "hero . attack ( target ) hero . moveXY ( 43 , 34 ) while True : hero . moveXY (…" at bounding box center [543, 122] width 218 height 205
click at [535, 87] on div "hero . attack ( target ) hero . moveXY ( 43 , 34 ) while True : hero . moveXY (…" at bounding box center [543, 122] width 218 height 205
click at [578, 90] on div "hero . attack ( target ) hero . moveXY ( 43 , 34 ) while True : hero . moveXY (…" at bounding box center [543, 122] width 218 height 205
type textarea "bottomEnemy = hero.findNearestEnemy()"
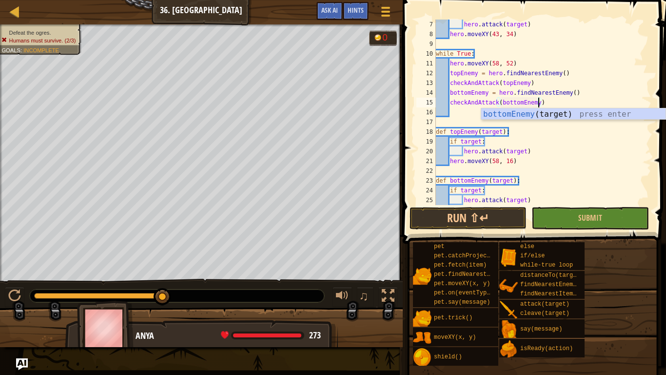
scroll to position [4, 15]
type textarea "checkAndAttack(bottomEnemy)"
click at [489, 220] on button "Run ⇧↵" at bounding box center [468, 218] width 117 height 22
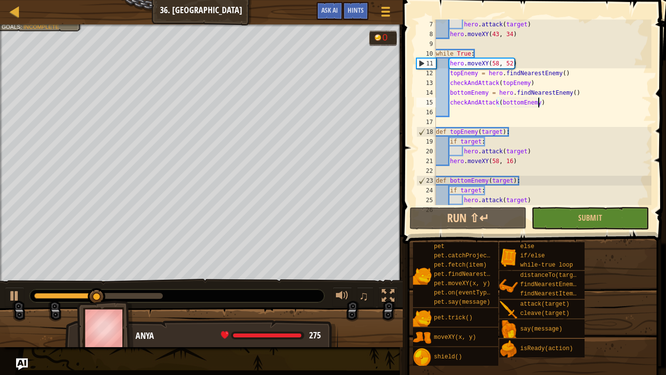
click at [554, 107] on div "hero . attack ( target ) hero . moveXY ( 43 , 34 ) while True : hero . moveXY (…" at bounding box center [543, 122] width 218 height 205
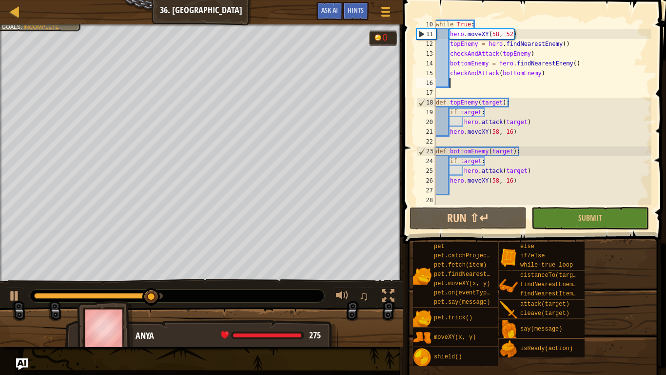
scroll to position [107, 0]
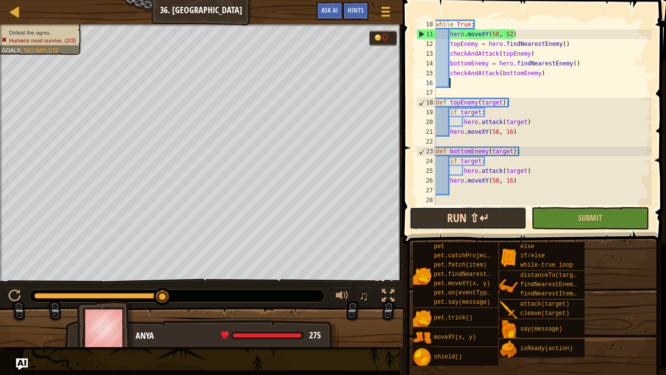
click at [498, 218] on button "Run ⇧↵" at bounding box center [468, 218] width 117 height 22
click at [330, 9] on span "Ask AI" at bounding box center [329, 9] width 17 height 9
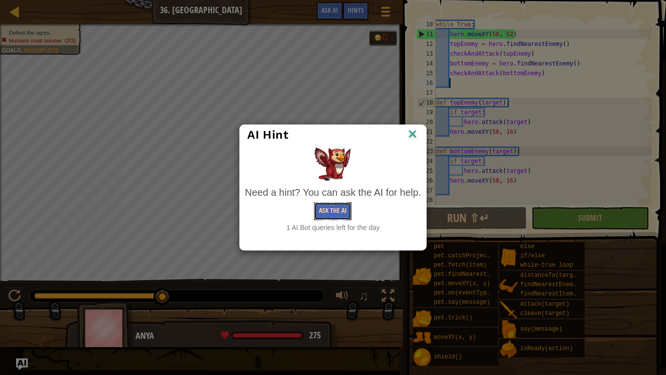
click at [333, 215] on button "Ask the AI" at bounding box center [333, 211] width 38 height 18
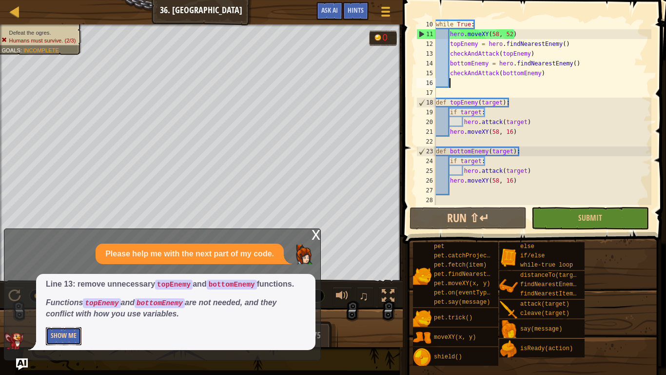
click at [69, 315] on button "Show Me" at bounding box center [64, 336] width 36 height 18
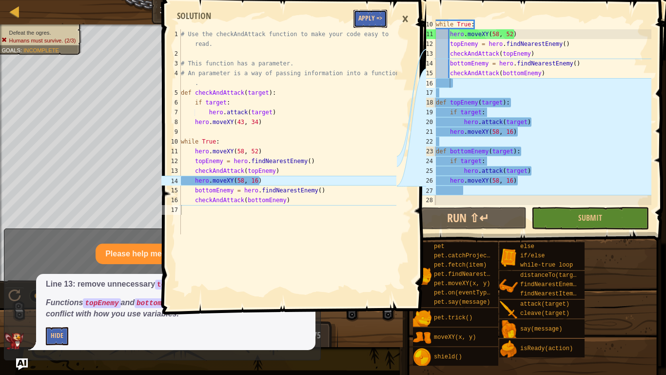
click at [376, 26] on button "Apply =>" at bounding box center [371, 19] width 34 height 18
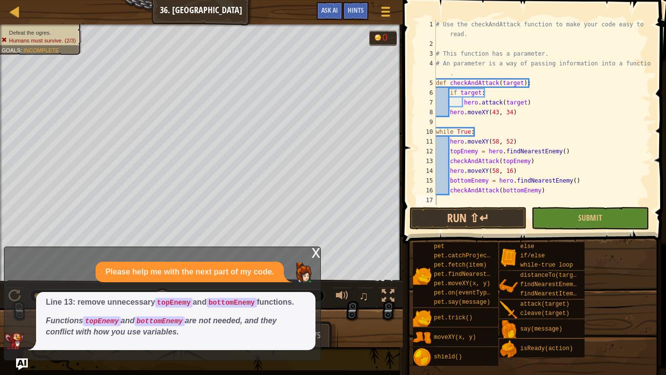
click at [466, 206] on span at bounding box center [535, 108] width 271 height 272
click at [467, 209] on button "Run ⇧↵" at bounding box center [468, 218] width 117 height 22
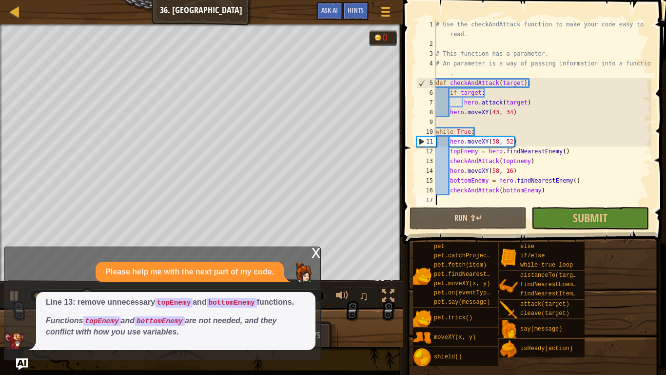
click at [312, 255] on div "x" at bounding box center [316, 252] width 9 height 10
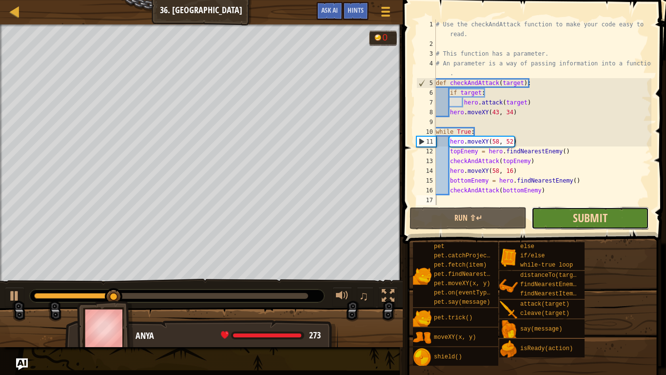
click at [575, 215] on span "Submit" at bounding box center [590, 218] width 35 height 16
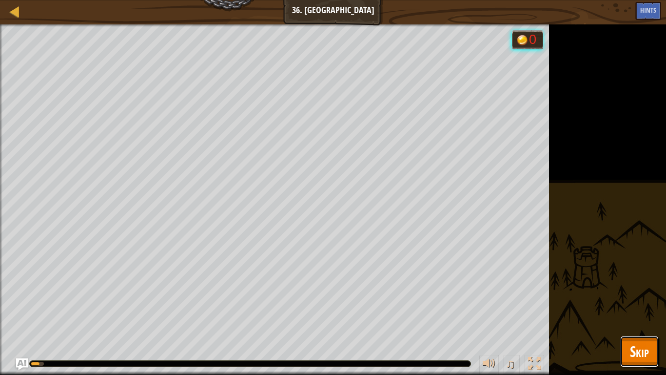
click at [642, 315] on span "Skip" at bounding box center [639, 351] width 19 height 20
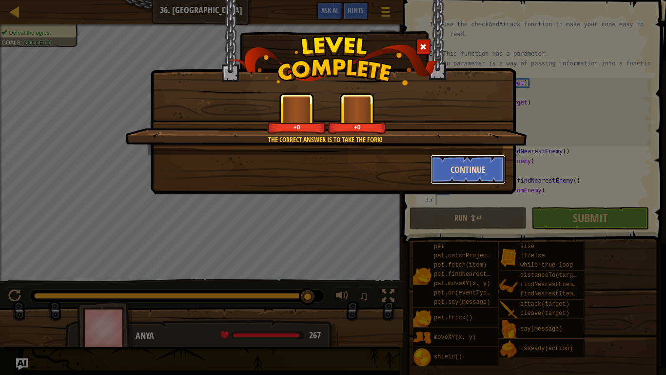
click at [465, 161] on button "Continue" at bounding box center [469, 169] width 76 height 29
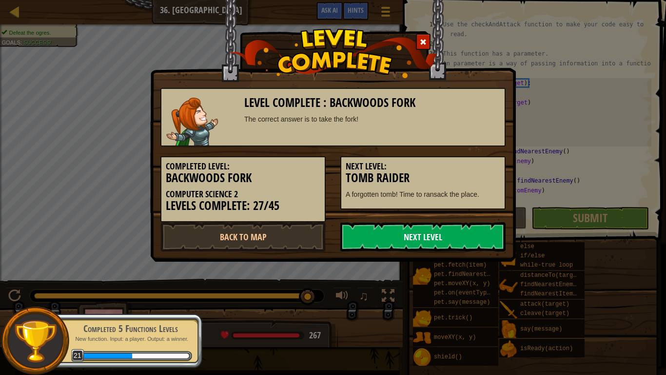
click at [419, 248] on link "Next Level" at bounding box center [422, 236] width 165 height 29
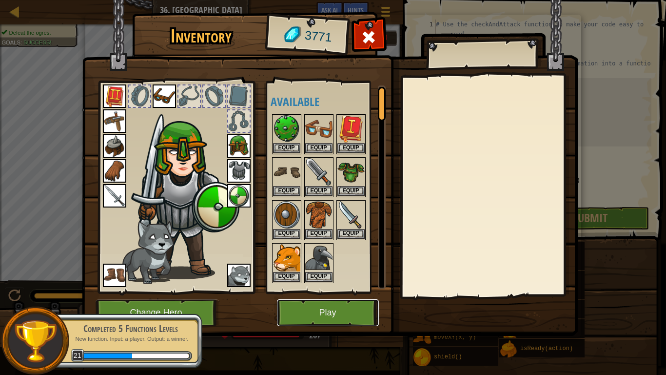
click at [317, 306] on button "Play" at bounding box center [328, 312] width 102 height 27
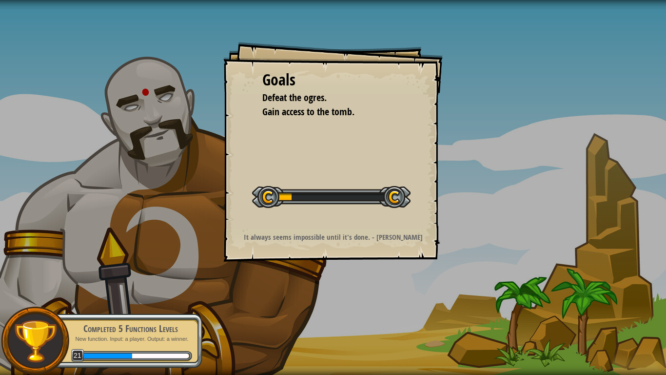
click at [147, 315] on div "Completed 5 Functions Levels" at bounding box center [130, 328] width 123 height 14
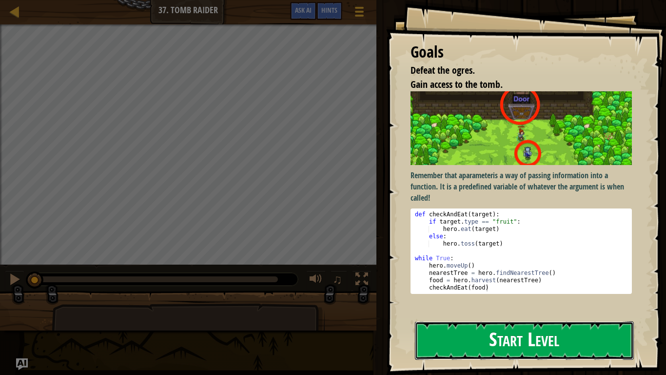
click at [516, 315] on button "Start Level" at bounding box center [524, 340] width 219 height 39
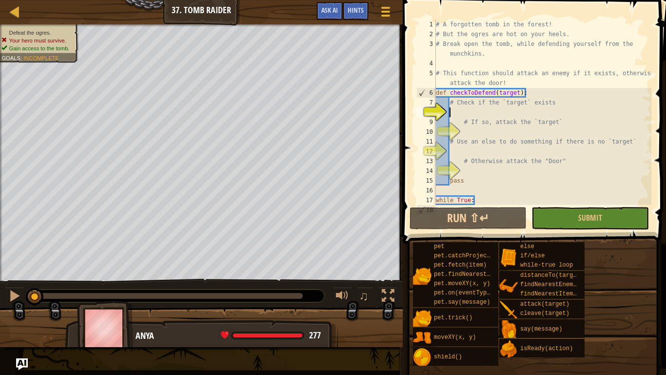
click at [452, 104] on div "# A forgotten tomb in the forest! # But the ogres are hot on your heels. # Brea…" at bounding box center [543, 122] width 218 height 205
type textarea "# Check if the `target` exists"
click at [452, 104] on div "# A forgotten tomb in the forest! # But the ogres are hot on your heels. # Brea…" at bounding box center [543, 122] width 218 height 205
click at [451, 105] on div "# A forgotten tomb in the forest! # But the ogres are hot on your heels. # Brea…" at bounding box center [543, 122] width 218 height 205
drag, startPoint x: 451, startPoint y: 105, endPoint x: 556, endPoint y: 103, distance: 105.4
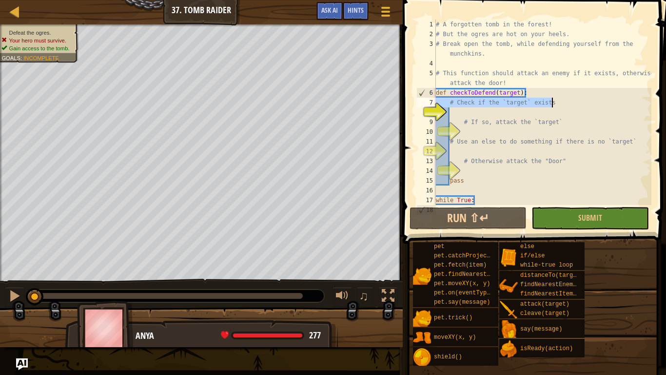
click at [556, 103] on div "# A forgotten tomb in the forest! # But the ogres are hot on your heels. # Brea…" at bounding box center [543, 122] width 218 height 205
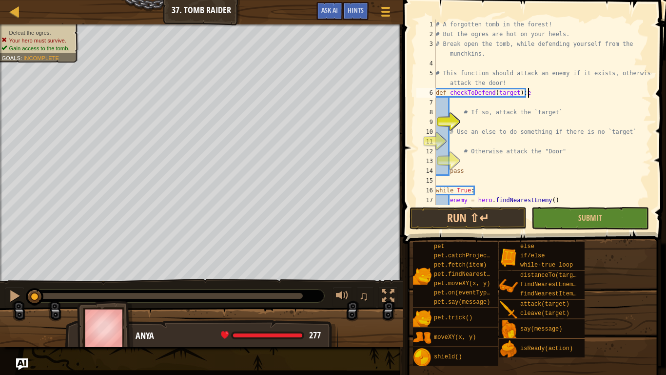
type textarea "def checkToDefend(target):"
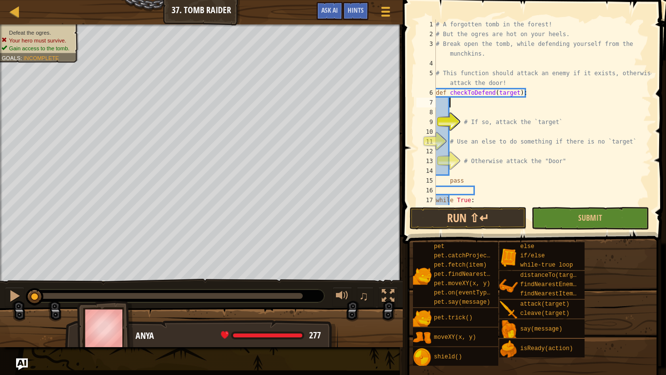
scroll to position [4, 1]
type textarea "e"
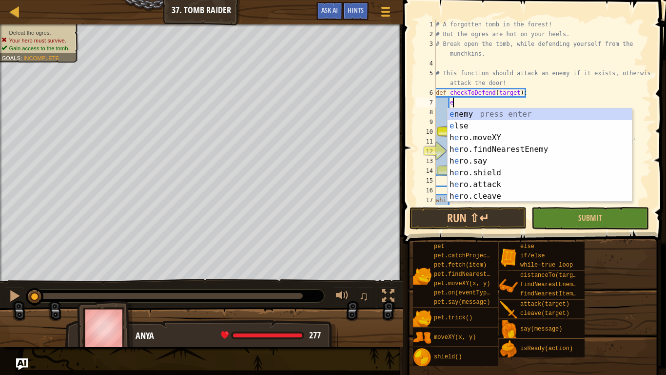
scroll to position [4, 2]
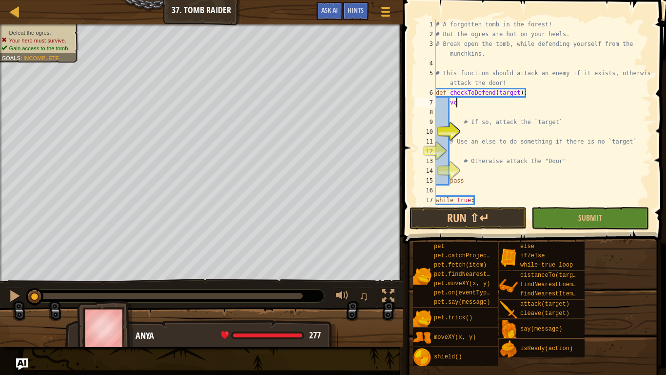
type textarea "v"
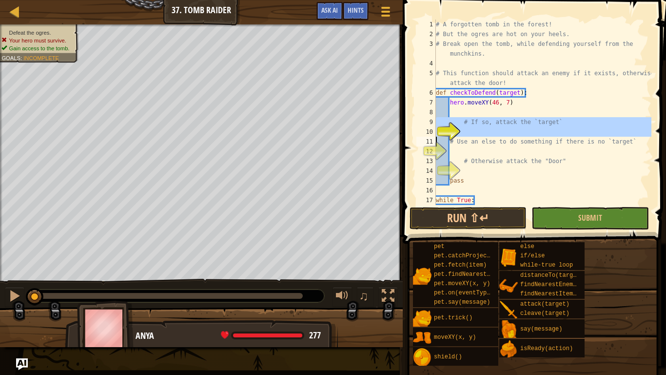
drag, startPoint x: 458, startPoint y: 124, endPoint x: 591, endPoint y: 127, distance: 132.7
click at [591, 127] on div "hero.moveXY(46, 7) 1 2 3 4 5 6 7 8 9 10 11 12 13 14 15 16 17 18 # A forgotten t…" at bounding box center [533, 112] width 237 height 185
type textarea "# Use an else to do something if there is no `target`"
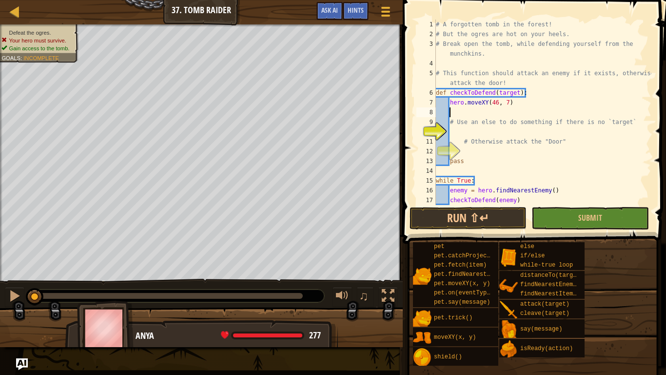
scroll to position [4, 1]
type textarea "hero.moveXY(46, 7)"
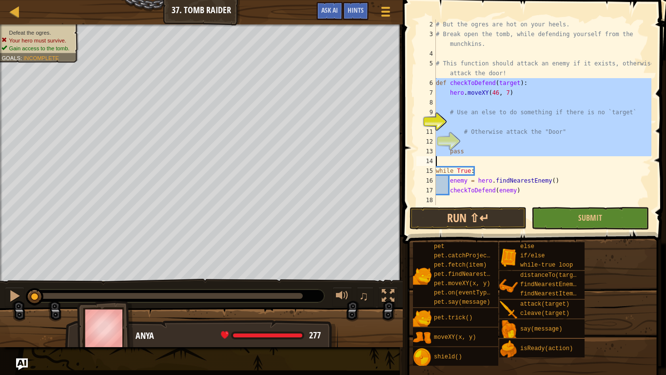
drag, startPoint x: 435, startPoint y: 84, endPoint x: 616, endPoint y: 148, distance: 192.8
click at [616, 148] on div "2 3 4 5 6 7 8 9 10 11 12 13 14 15 16 17 18 # But the ogres are hot on your heel…" at bounding box center [533, 112] width 237 height 185
type textarea "pass"
click at [468, 85] on div "# But the ogres are hot on your heels. # Break open the tomb, while defending y…" at bounding box center [543, 112] width 218 height 185
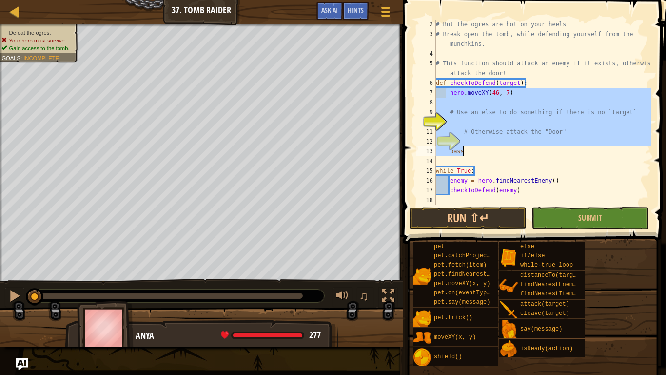
drag, startPoint x: 448, startPoint y: 92, endPoint x: 627, endPoint y: 155, distance: 190.0
click at [627, 155] on div "# But the ogres are hot on your heels. # Break open the tomb, while defending y…" at bounding box center [543, 122] width 218 height 205
type textarea "pass"
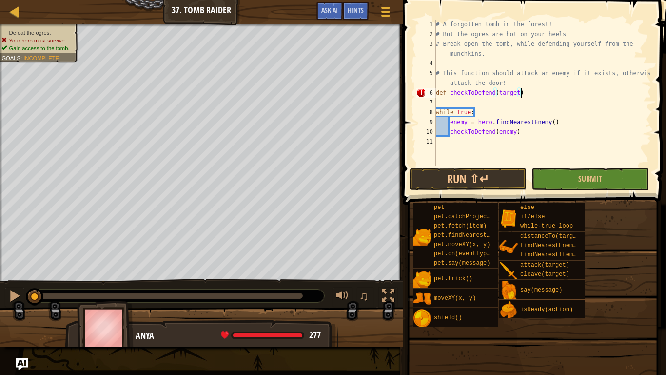
type textarea "def checkToDefend(target):"
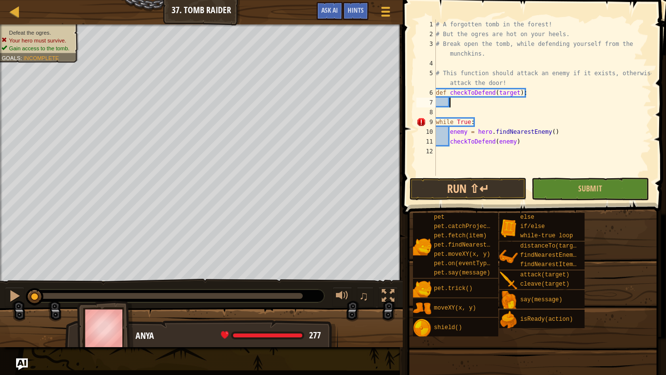
scroll to position [4, 0]
paste textarea
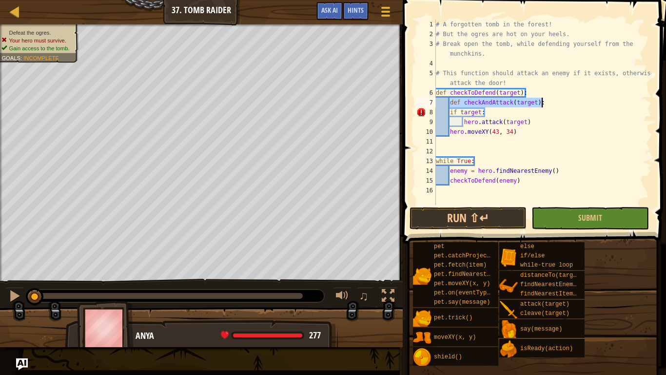
drag, startPoint x: 450, startPoint y: 102, endPoint x: 555, endPoint y: 102, distance: 104.9
click at [555, 102] on div "# A forgotten tomb in the forest! # But the ogres are hot on your heels. # Brea…" at bounding box center [543, 122] width 218 height 205
type textarea "def checkAndAttack(target):"
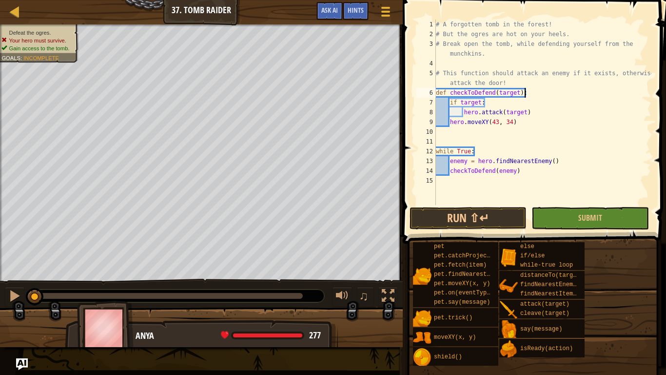
click at [461, 112] on div "# A forgotten tomb in the forest! # But the ogres are hot on your heels. # Brea…" at bounding box center [543, 122] width 218 height 205
type textarea "hero.attack(target)"
click at [464, 113] on div "# A forgotten tomb in the forest! # But the ogres are hot on your heels. # Brea…" at bounding box center [543, 122] width 218 height 205
click at [499, 127] on div "# A forgotten tomb in the forest! # But the ogres are hot on your heels. # Brea…" at bounding box center [543, 122] width 218 height 205
click at [496, 121] on div "# A forgotten tomb in the forest! # But the ogres are hot on your heels. # Brea…" at bounding box center [543, 122] width 218 height 205
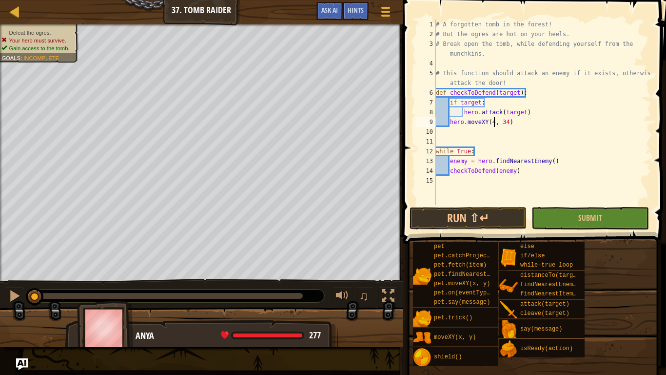
scroll to position [4, 9]
type textarea "hero.moveXY(46, 6)"
click at [462, 202] on div "# A forgotten tomb in the forest! # But the ogres are hot on your heels. # Brea…" at bounding box center [543, 122] width 218 height 205
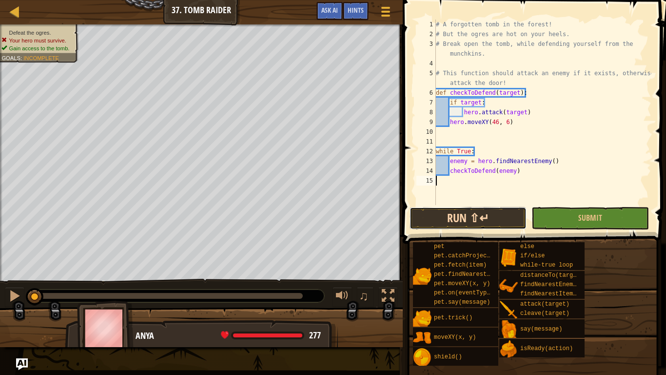
click at [464, 212] on button "Run ⇧↵" at bounding box center [468, 218] width 117 height 22
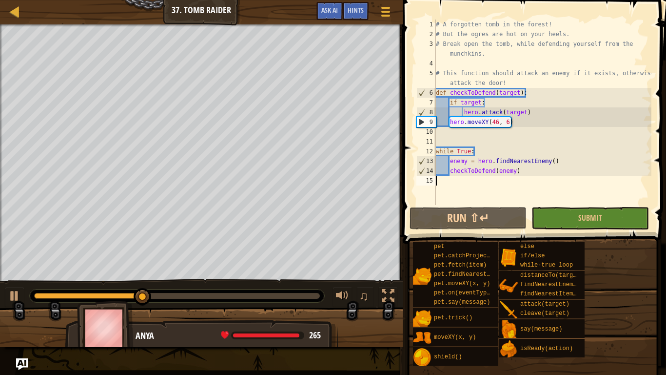
click at [518, 120] on div "# A forgotten tomb in the forest! # But the ogres are hot on your heels. # Brea…" at bounding box center [543, 122] width 218 height 205
type textarea "hero.moveXY(46, 6)"
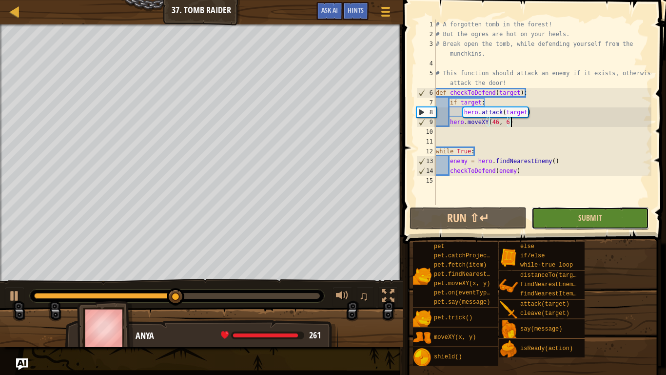
click at [589, 223] on button "Submit" at bounding box center [590, 218] width 117 height 22
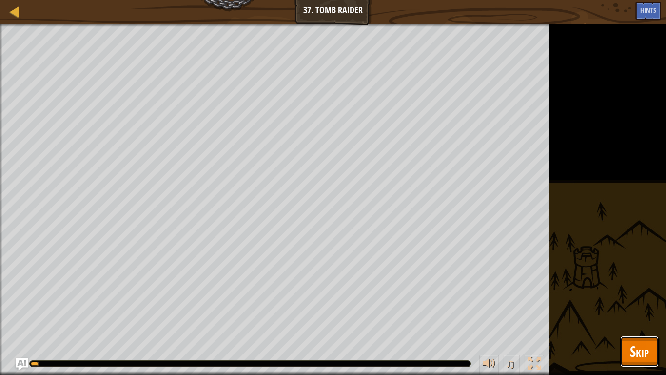
click at [621, 315] on button "Skip" at bounding box center [639, 351] width 39 height 31
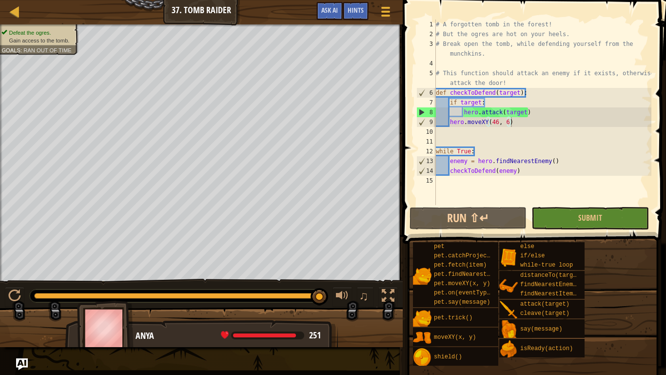
click at [526, 121] on div "# A forgotten tomb in the forest! # But the ogres are hot on your heels. # Brea…" at bounding box center [543, 122] width 218 height 205
click at [527, 178] on div "# A forgotten tomb in the forest! # But the ogres are hot on your heels. # Brea…" at bounding box center [543, 122] width 218 height 205
click at [505, 135] on div "# A forgotten tomb in the forest! # But the ogres are hot on your heels. # Brea…" at bounding box center [543, 122] width 218 height 205
click at [525, 122] on div "# A forgotten tomb in the forest! # But the ogres are hot on your heels. # Brea…" at bounding box center [543, 122] width 218 height 205
type textarea "hero.moveXY(46, 6)"
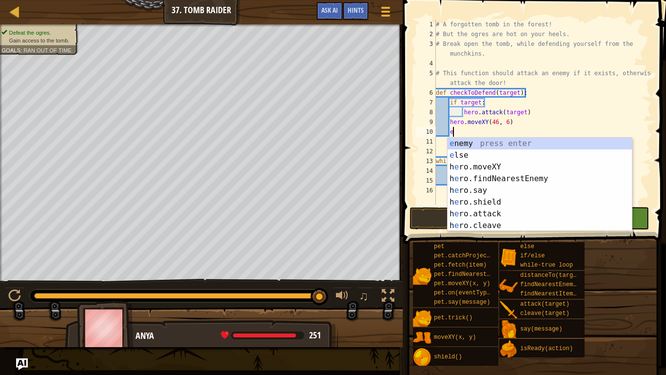
type textarea "els"
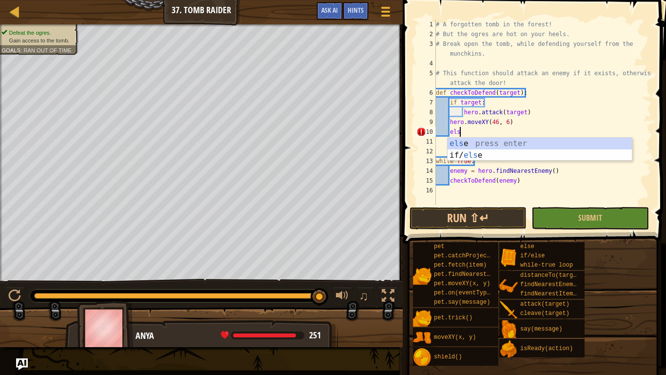
type textarea "e"
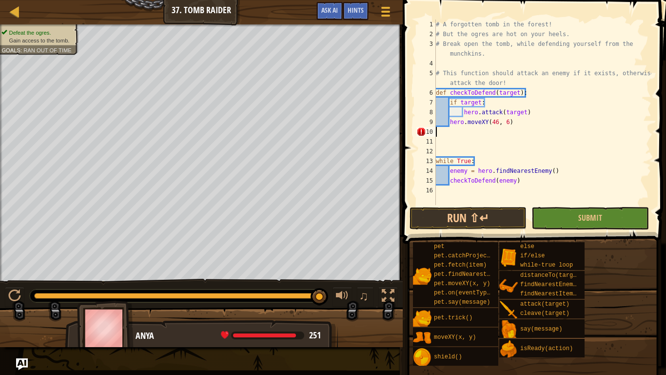
type textarea "hero.moveXY(46, 6)"
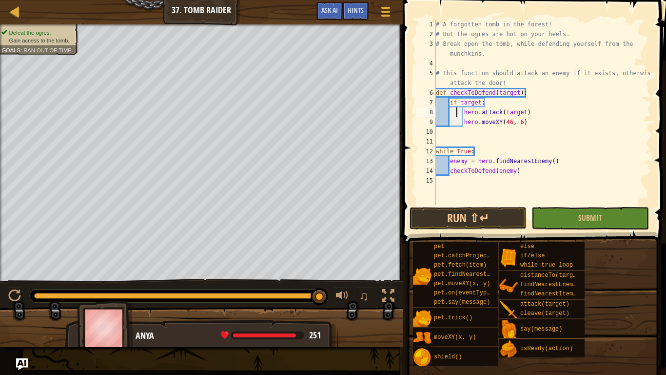
type textarea "hero.moveXY(46, 6)"
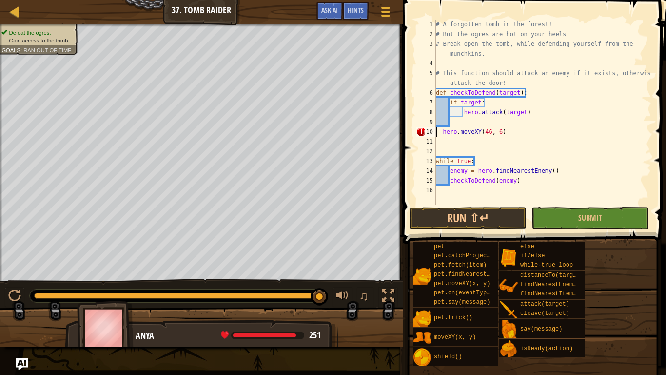
type textarea "hero.moveXY(46, 6)"
type textarea "el"
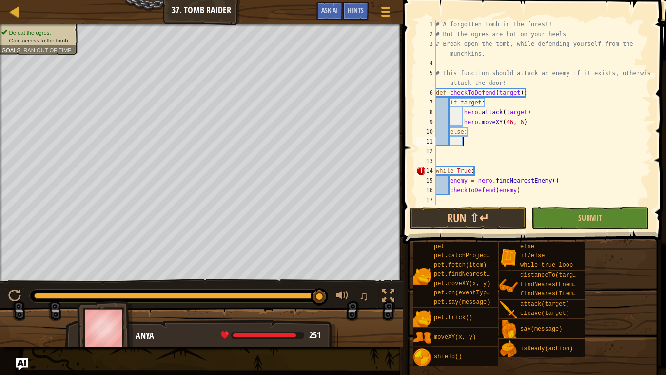
click at [437, 161] on div "# A forgotten tomb in the forest! # But the ogres are hot on your heels. # Brea…" at bounding box center [543, 122] width 218 height 205
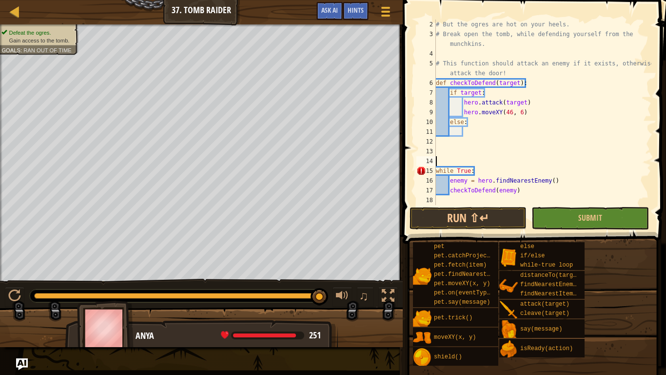
scroll to position [10, 0]
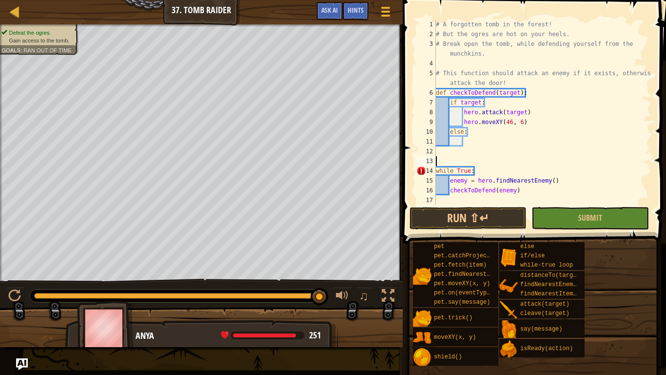
click at [464, 140] on div "# A forgotten tomb in the forest! # But the ogres are hot on your heels. # Brea…" at bounding box center [543, 122] width 218 height 205
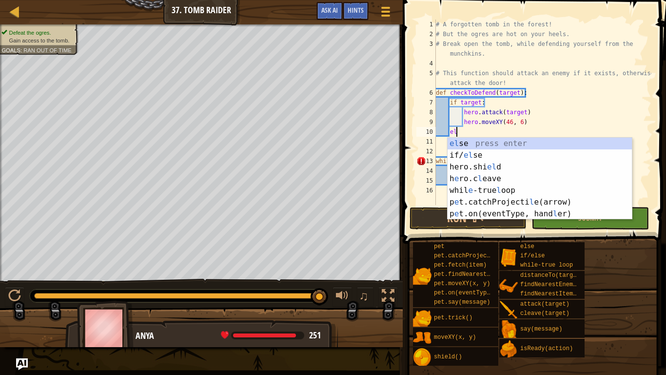
type textarea "e"
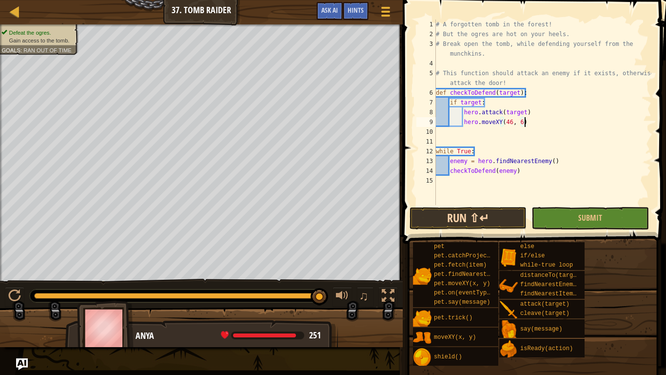
type textarea "hero.moveXY(46, 6)"
click at [461, 223] on button "Run ⇧↵" at bounding box center [468, 218] width 117 height 22
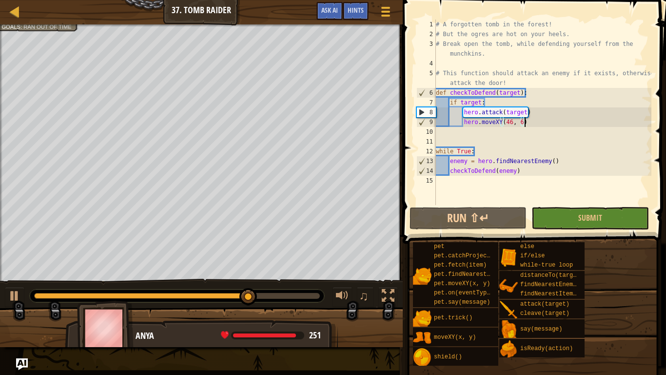
click at [495, 181] on div "# A forgotten tomb in the forest! # But the ogres are hot on your heels. # Brea…" at bounding box center [543, 122] width 218 height 205
click at [532, 169] on div "# A forgotten tomb in the forest! # But the ogres are hot on your heels. # Brea…" at bounding box center [543, 122] width 218 height 205
type textarea "checkToDefend(enemy)"
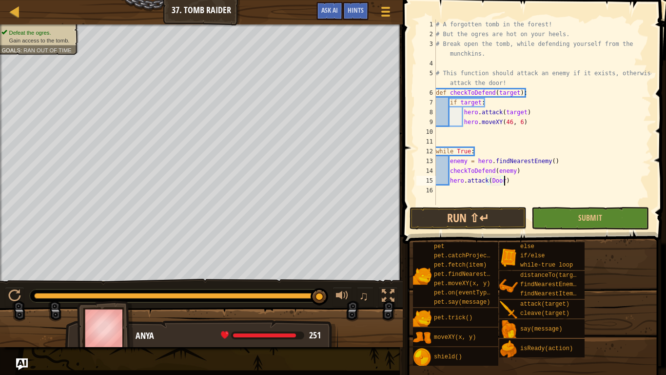
scroll to position [4, 10]
click at [513, 218] on button "Run ⇧↵" at bounding box center [468, 218] width 117 height 22
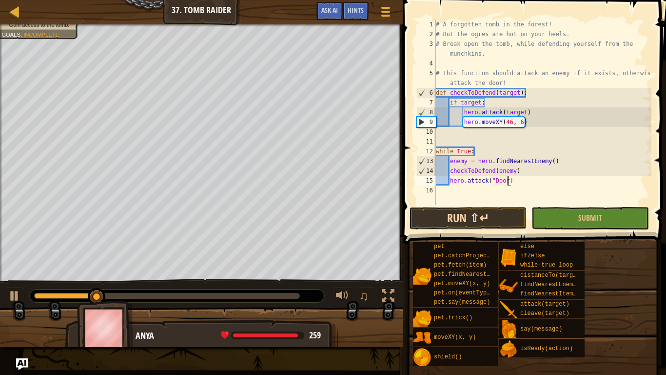
scroll to position [4, 11]
click at [457, 213] on button "Run ⇧↵" at bounding box center [468, 218] width 117 height 22
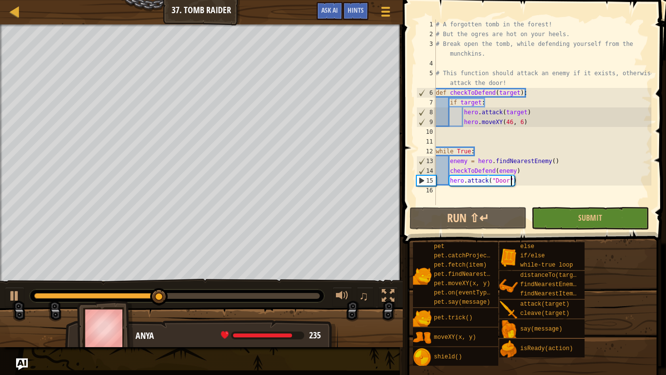
click at [508, 123] on div "# A forgotten tomb in the forest! # But the ogres are hot on your heels. # Brea…" at bounding box center [543, 122] width 218 height 205
type textarea "hero.moveXY(46, 6)"
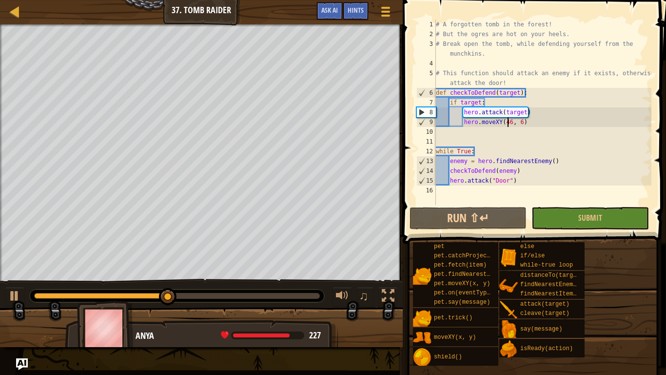
click at [510, 125] on div "# A forgotten tomb in the forest! # But the ogres are hot on your heels. # Brea…" at bounding box center [543, 122] width 218 height 205
click at [536, 120] on div "# A forgotten tomb in the forest! # But the ogres are hot on your heels. # Brea…" at bounding box center [543, 122] width 218 height 205
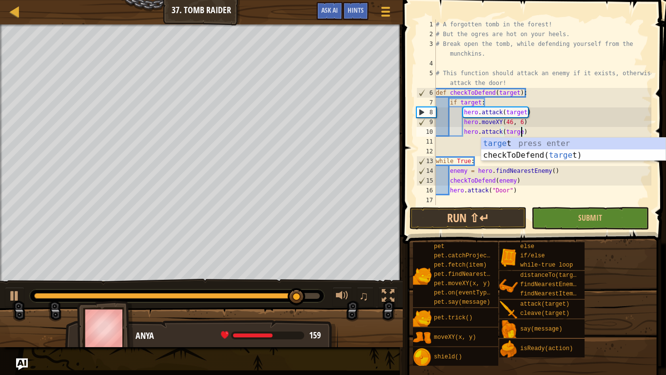
scroll to position [4, 13]
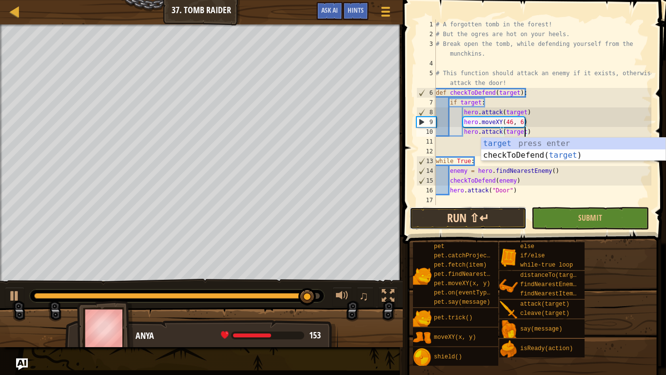
click at [485, 213] on button "Run ⇧↵" at bounding box center [468, 218] width 117 height 22
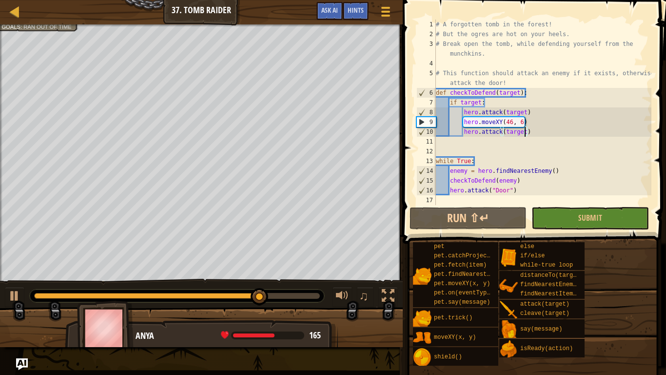
click at [534, 129] on div "# A forgotten tomb in the forest! # But the ogres are hot on your heels. # Brea…" at bounding box center [543, 122] width 218 height 205
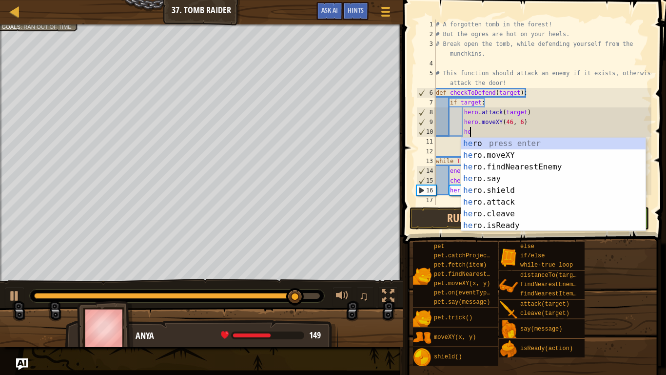
type textarea "h"
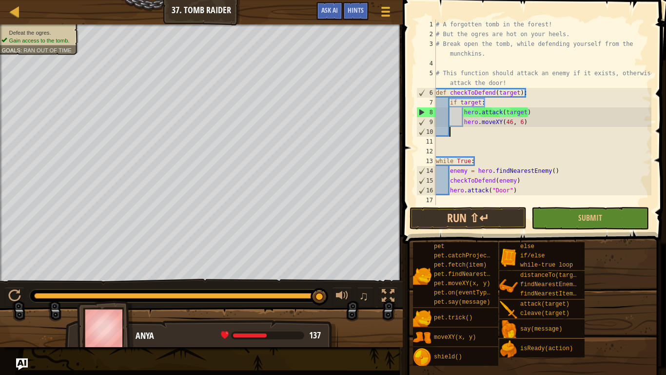
scroll to position [4, 0]
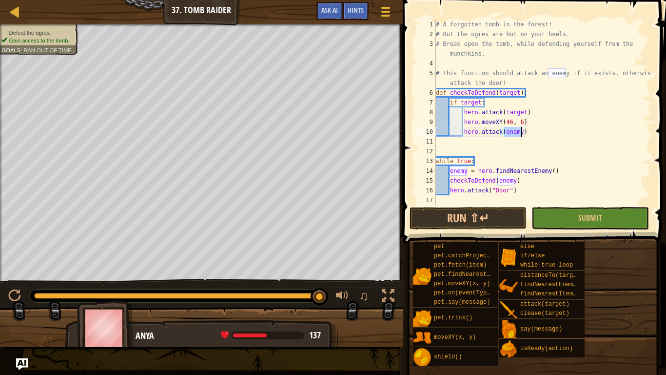
type textarea "her"
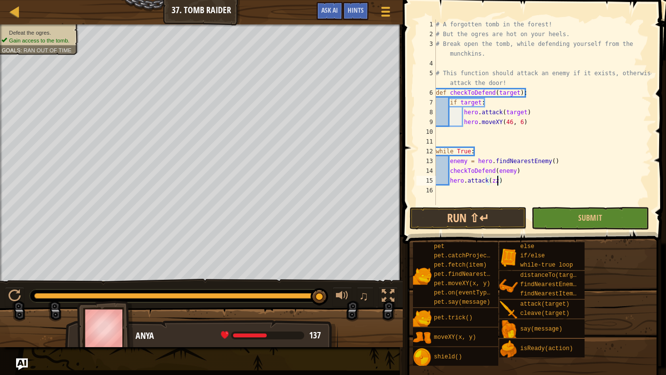
scroll to position [4, 8]
type textarea "her"
type textarea "else:"
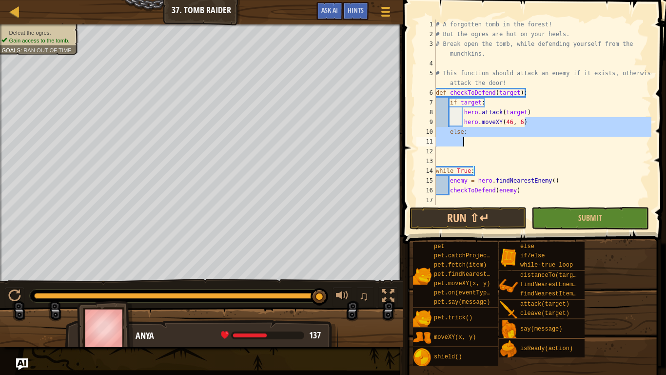
scroll to position [0, 0]
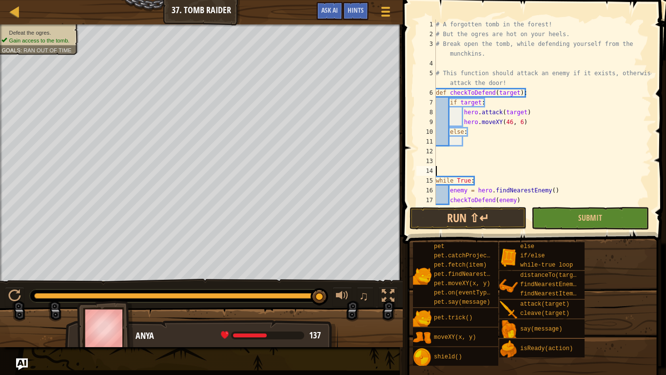
type textarea "el"
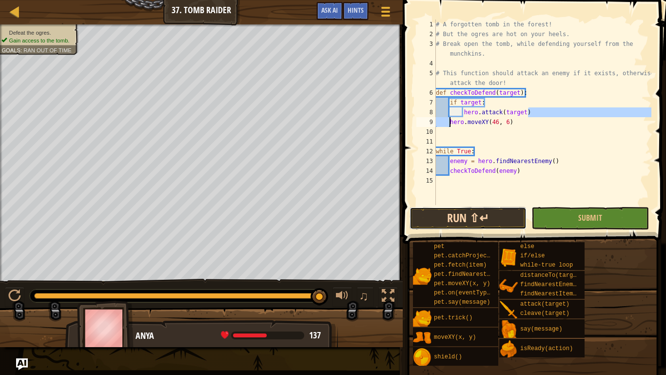
click at [480, 219] on button "Run ⇧↵" at bounding box center [468, 218] width 117 height 22
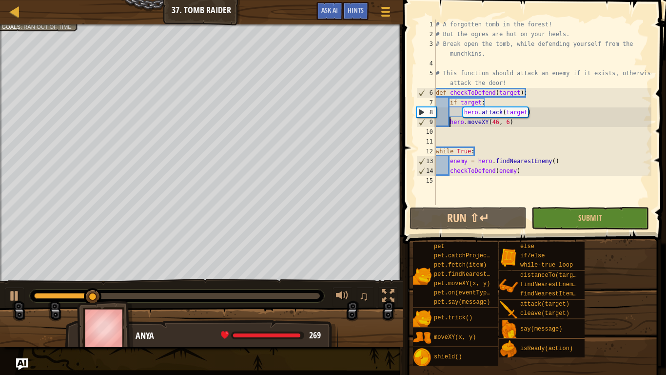
click at [46, 23] on div "Map Computer Science 2 37. Tomb Raider Game Menu Done Hints Ask AI" at bounding box center [201, 12] width 403 height 24
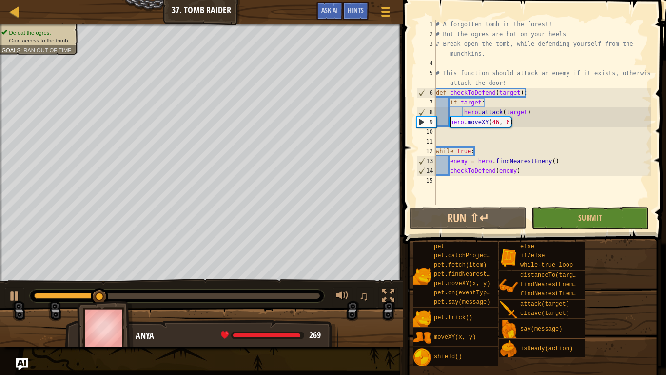
click at [50, 29] on div "Defeat the ogres. Gain access to the tomb. Goals : Ran out of time" at bounding box center [37, 37] width 73 height 16
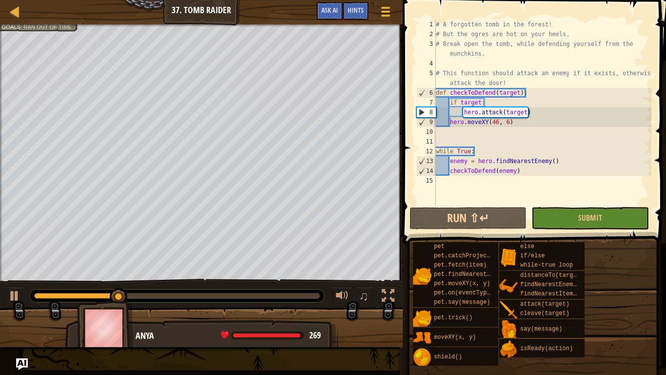
click at [529, 172] on div "# A forgotten tomb in the forest! # But the ogres are hot on your heels. # Brea…" at bounding box center [543, 122] width 218 height 205
type textarea "checkToDefend(enemy)"
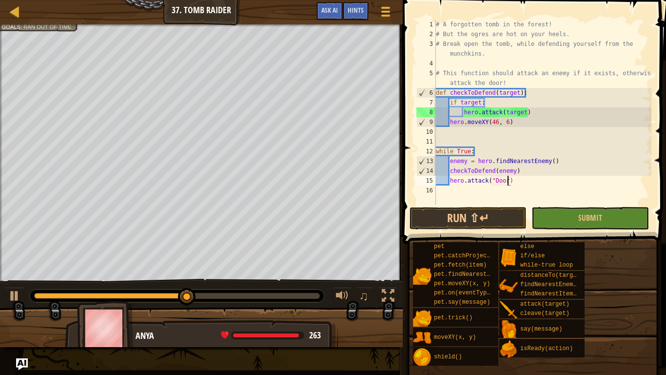
scroll to position [4, 11]
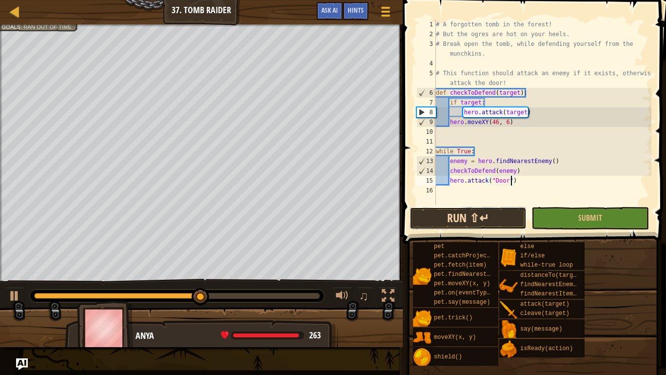
click at [497, 208] on button "Run ⇧↵" at bounding box center [468, 218] width 117 height 22
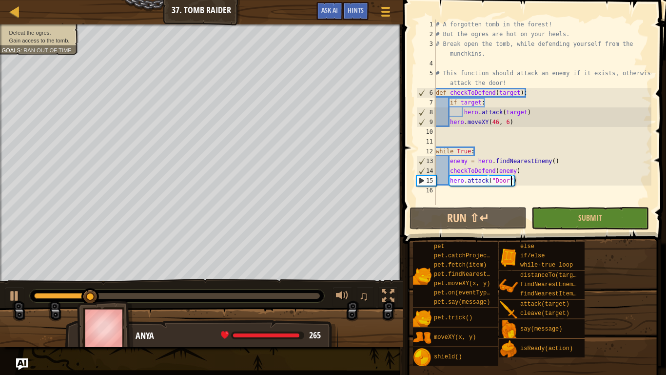
click at [59, 29] on li "Defeat the ogres." at bounding box center [36, 33] width 71 height 8
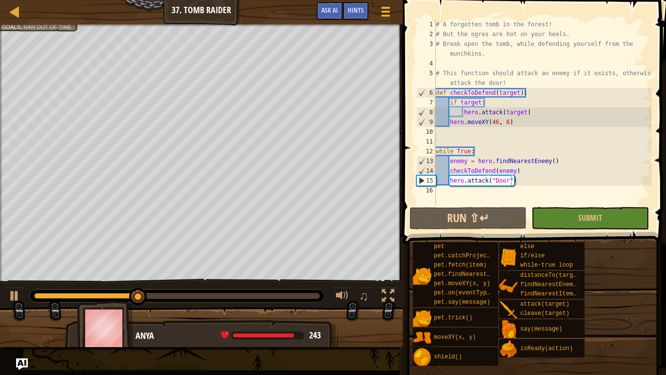
click at [531, 178] on div "# A forgotten tomb in the forest! # But the ogres are hot on your heels. # Brea…" at bounding box center [543, 122] width 218 height 205
click at [537, 176] on div "# A forgotten tomb in the forest! # But the ogres are hot on your heels. # Brea…" at bounding box center [543, 122] width 218 height 205
click at [527, 172] on div "# A forgotten tomb in the forest! # But the ogres are hot on your heels. # Brea…" at bounding box center [543, 122] width 218 height 205
type textarea "checkToDefend(enemy)"
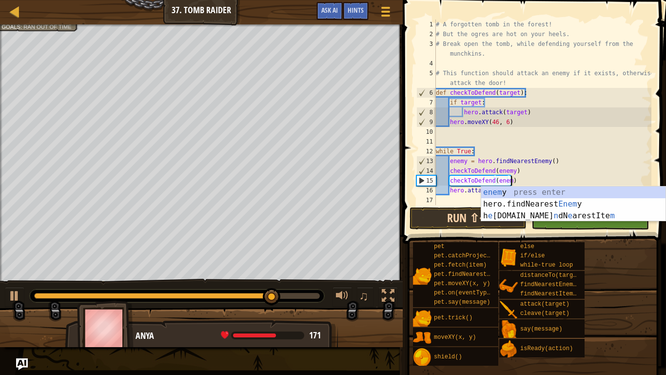
scroll to position [4, 11]
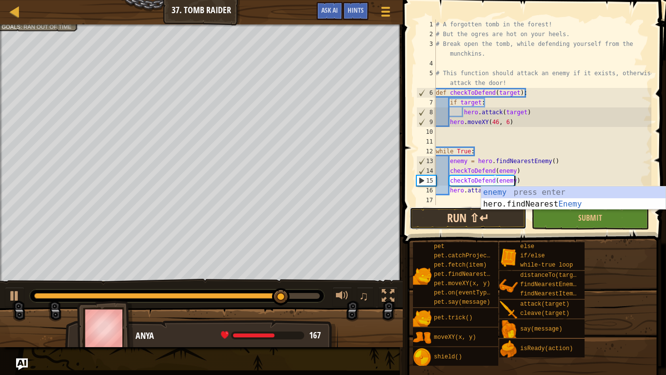
click at [435, 214] on button "Run ⇧↵" at bounding box center [468, 218] width 117 height 22
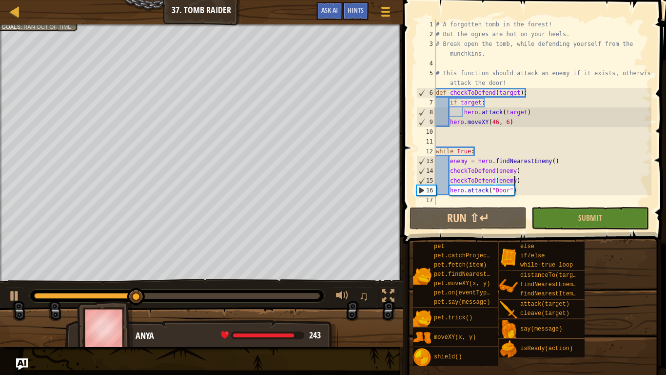
click at [43, 26] on div at bounding box center [201, 25] width 403 height 2
click at [35, 29] on span "Defeat the ogres." at bounding box center [30, 32] width 42 height 6
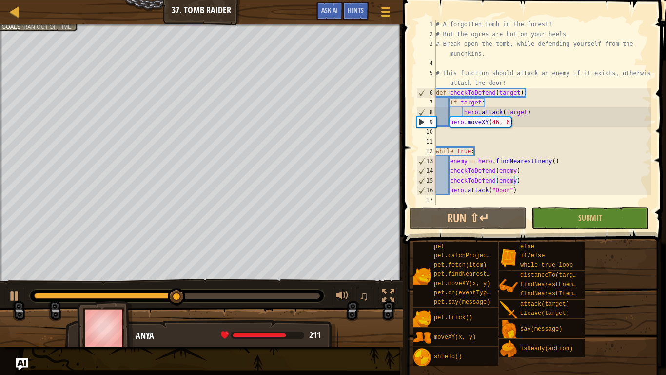
click at [518, 191] on div "# A forgotten tomb in the forest! # But the ogres are hot on your heels. # Brea…" at bounding box center [543, 122] width 218 height 205
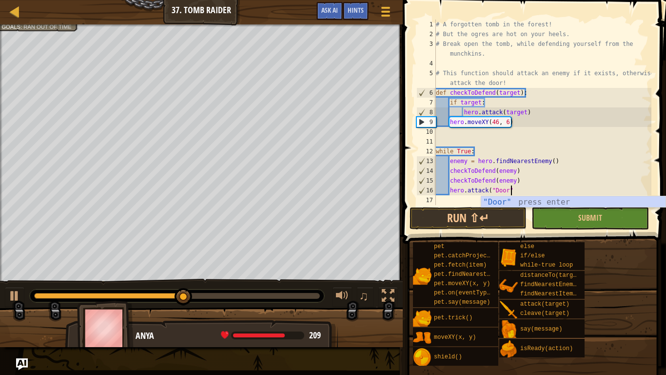
scroll to position [4, 10]
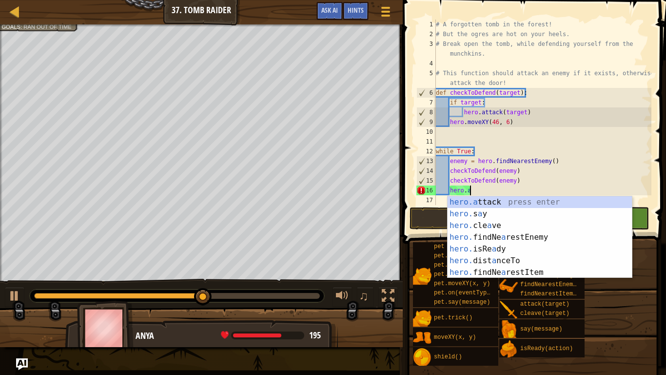
type textarea "h"
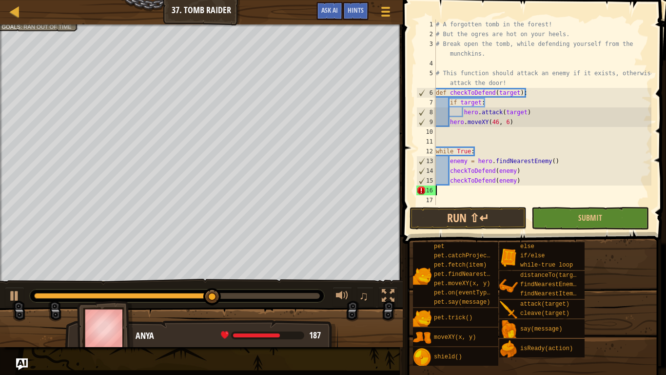
scroll to position [4, 0]
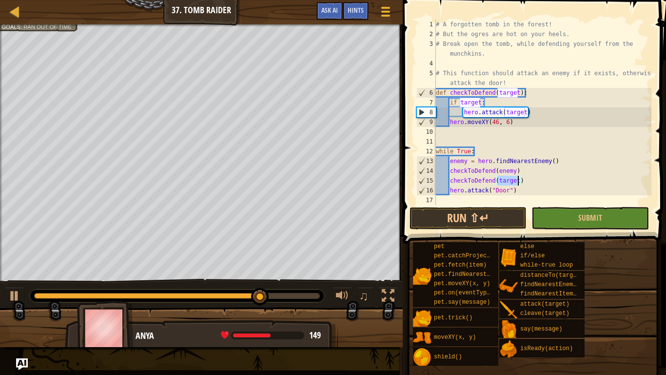
type textarea "check"
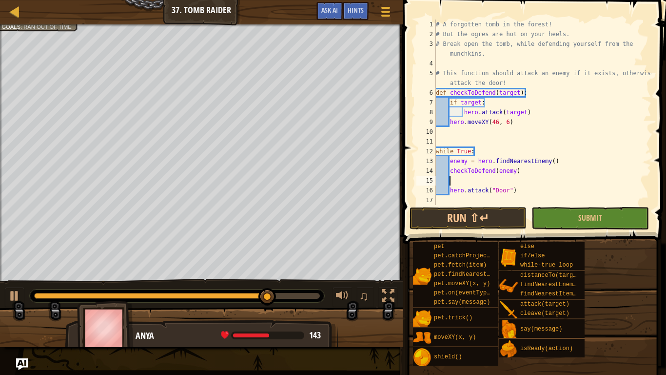
type textarea "checkToDefend(enemy)"
